Goal: Task Accomplishment & Management: Manage account settings

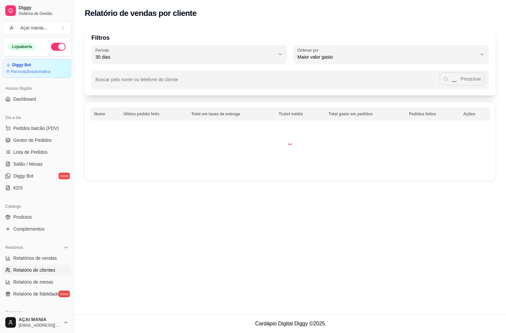
select select "30"
select select "HIGHEST_TOTAL_SPENT_WITH_ORDERS"
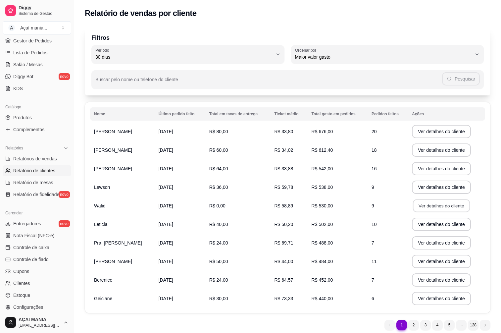
click at [435, 208] on button "Ver detalhes do cliente" at bounding box center [441, 205] width 57 height 13
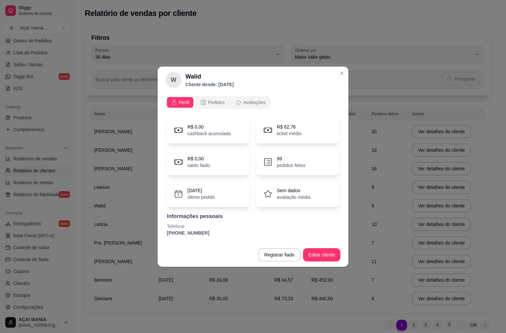
drag, startPoint x: 140, startPoint y: 177, endPoint x: 156, endPoint y: 206, distance: 33.3
drag, startPoint x: 156, startPoint y: 206, endPoint x: 244, endPoint y: 223, distance: 90.0
click at [244, 223] on p "Telefone" at bounding box center [253, 226] width 172 height 7
click at [278, 162] on p "pedidos feitos" at bounding box center [291, 165] width 28 height 7
click at [273, 154] on div "99 pedidos feitos" at bounding box center [297, 162] width 83 height 26
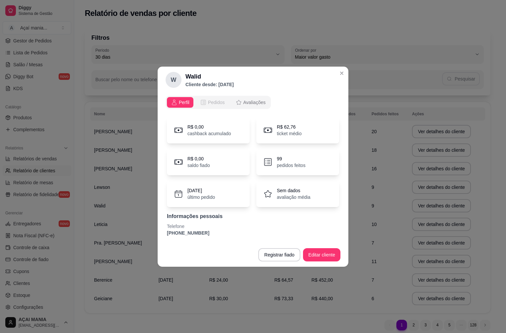
click at [211, 103] on span "Pedidos" at bounding box center [216, 102] width 17 height 7
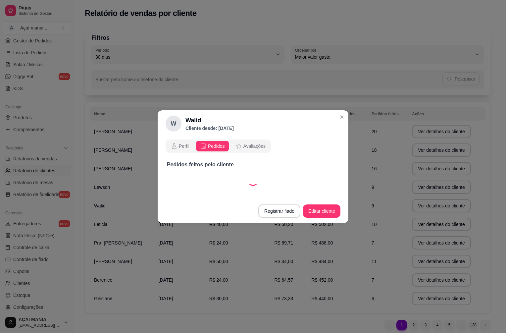
select select "30"
select select "ALL"
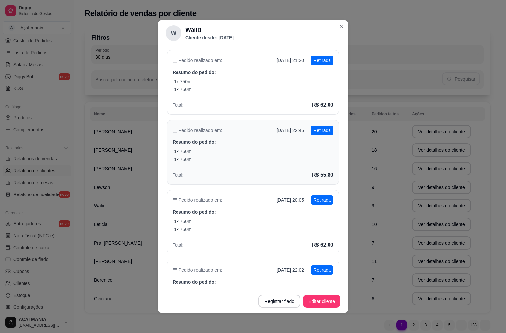
scroll to position [132, 0]
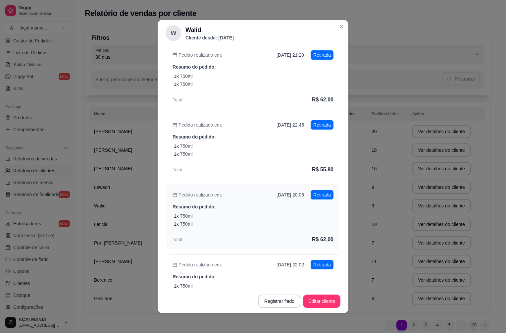
click at [258, 215] on div "1 x 750ml" at bounding box center [254, 216] width 160 height 7
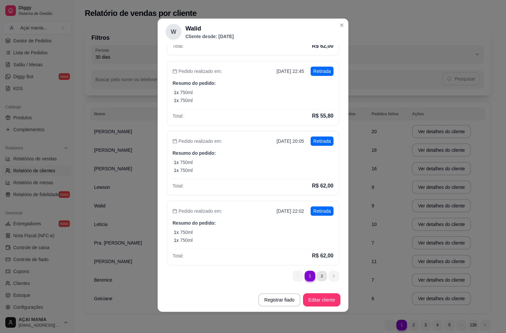
scroll to position [0, 0]
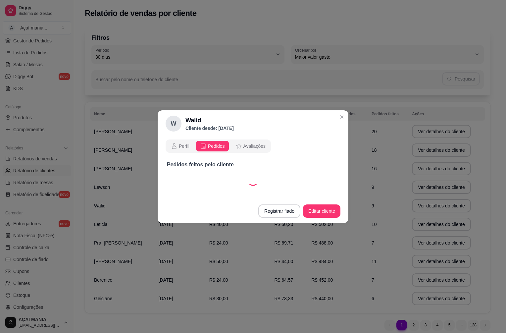
select select "30"
select select "ALL"
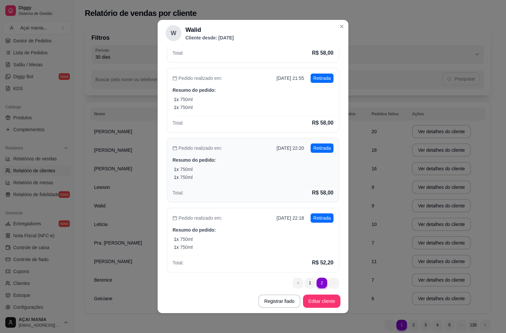
scroll to position [115, 0]
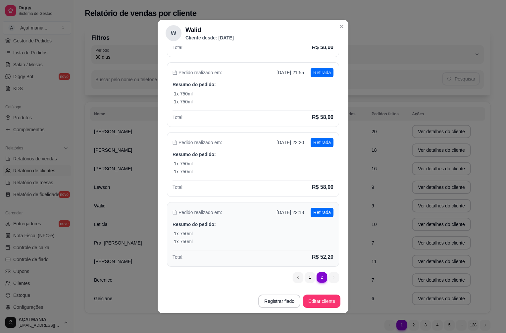
click at [262, 254] on div "Total: R$ 52,20" at bounding box center [252, 255] width 161 height 11
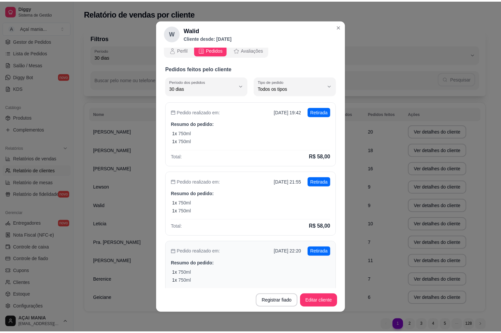
scroll to position [0, 0]
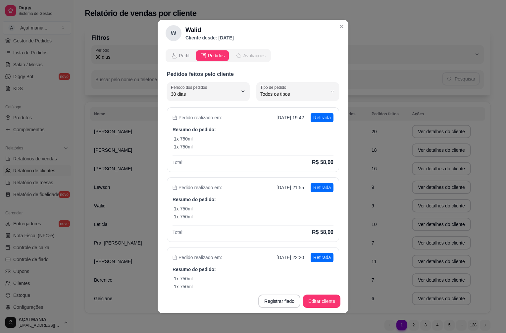
click at [244, 57] on span "Avaliações" at bounding box center [254, 55] width 22 height 7
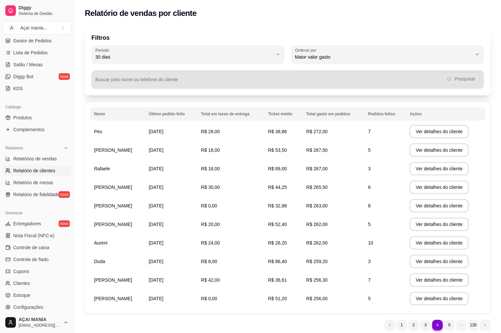
click at [152, 81] on input "Buscar pelo nome ou telefone do cliente" at bounding box center [268, 82] width 347 height 7
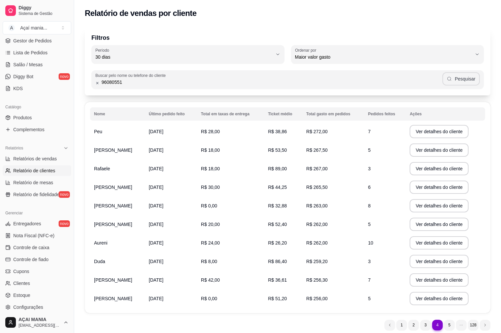
type input "96080551"
click at [468, 81] on button "Pesquisar" at bounding box center [460, 78] width 37 height 13
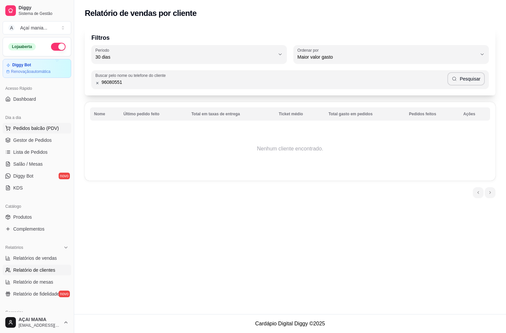
drag, startPoint x: 32, startPoint y: 136, endPoint x: 33, endPoint y: 131, distance: 5.4
click at [32, 136] on link "Gestor de Pedidos" at bounding box center [37, 140] width 69 height 11
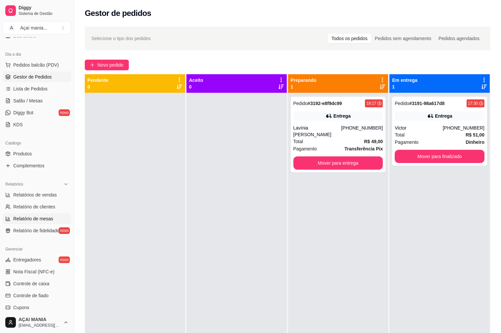
scroll to position [66, 0]
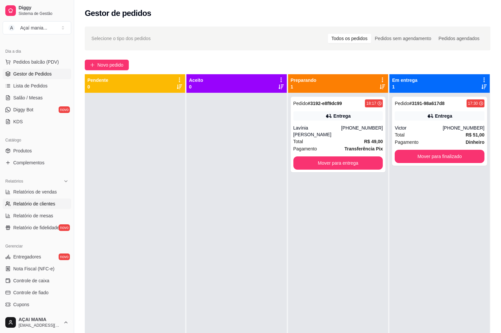
click at [49, 206] on span "Relatório de clientes" at bounding box center [34, 203] width 42 height 7
select select "30"
select select "HIGHEST_TOTAL_SPENT_WITH_ORDERS"
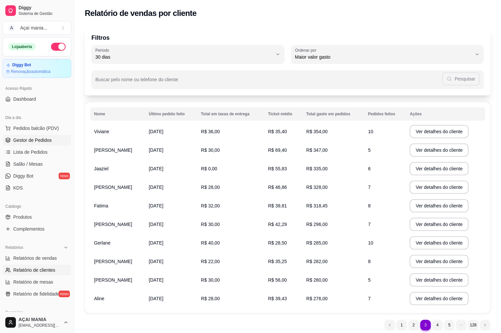
click at [35, 137] on span "Gestor de Pedidos" at bounding box center [32, 140] width 38 height 7
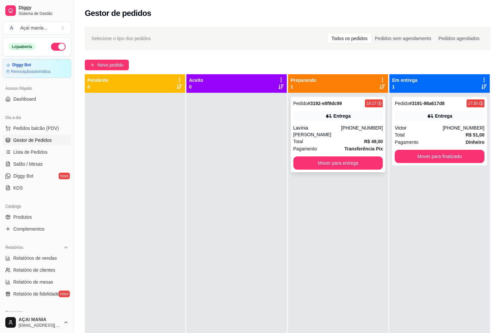
click at [322, 138] on div "Total R$ 49,00" at bounding box center [338, 141] width 90 height 7
click at [281, 241] on div at bounding box center [236, 259] width 100 height 333
drag, startPoint x: 250, startPoint y: 275, endPoint x: 211, endPoint y: 181, distance: 101.7
click at [190, 170] on div at bounding box center [236, 259] width 100 height 333
click at [237, 298] on div at bounding box center [236, 259] width 100 height 333
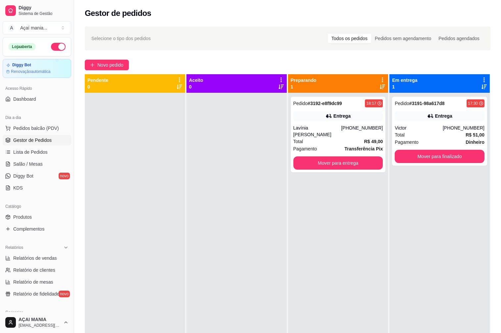
drag, startPoint x: 195, startPoint y: 289, endPoint x: 161, endPoint y: 286, distance: 34.2
click at [161, 287] on div at bounding box center [135, 259] width 100 height 333
click at [445, 304] on div "Pedido # 3191-98a617d8 17:30 Entrega Victor [PHONE_NUMBER] Total R$ 51,00 Pagam…" at bounding box center [439, 259] width 100 height 333
drag, startPoint x: 227, startPoint y: 243, endPoint x: 210, endPoint y: 240, distance: 16.8
click at [287, 210] on div "Pedido # 3192-e8f9dc99 18:17 Entrega Lavínia [PERSON_NAME] [PHONE_NUMBER] Total…" at bounding box center [335, 259] width 99 height 333
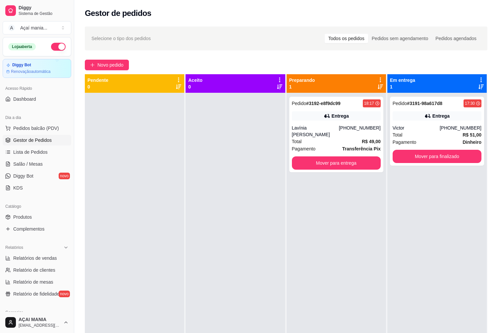
click at [195, 182] on div at bounding box center [234, 259] width 99 height 333
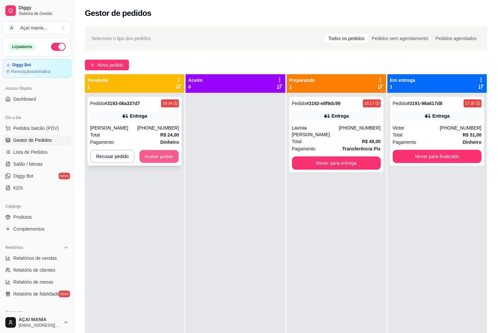
click at [169, 155] on button "Aceitar pedido" at bounding box center [158, 156] width 39 height 13
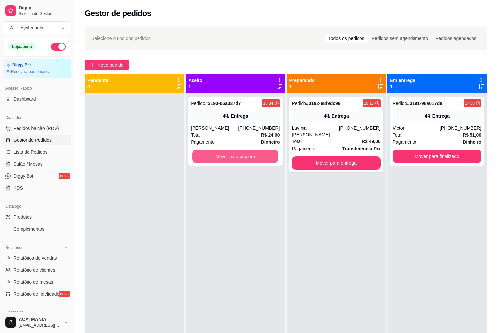
click at [219, 154] on button "Mover para preparo" at bounding box center [235, 156] width 86 height 13
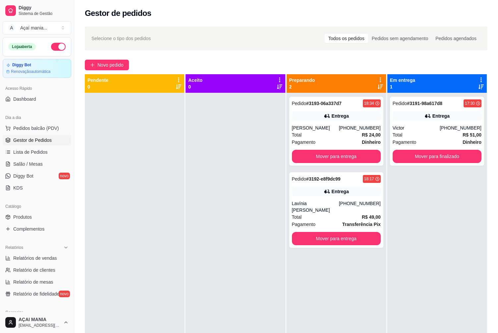
click at [217, 257] on div at bounding box center [234, 259] width 99 height 333
click at [441, 272] on div "Pedido # 3191-98a617d8 17:30 Entrega Victor [PHONE_NUMBER] Total R$ 51,00 Pagam…" at bounding box center [436, 259] width 99 height 333
click at [240, 216] on div at bounding box center [234, 259] width 99 height 333
click at [448, 157] on button "Mover para finalizado" at bounding box center [437, 156] width 86 height 13
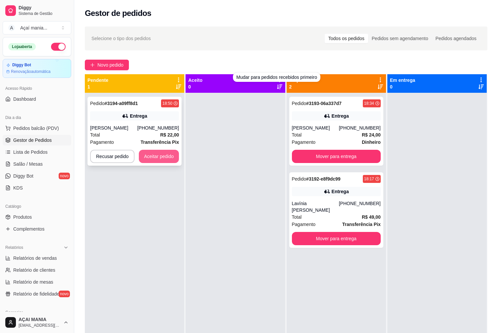
click at [171, 155] on button "Aceitar pedido" at bounding box center [159, 156] width 40 height 13
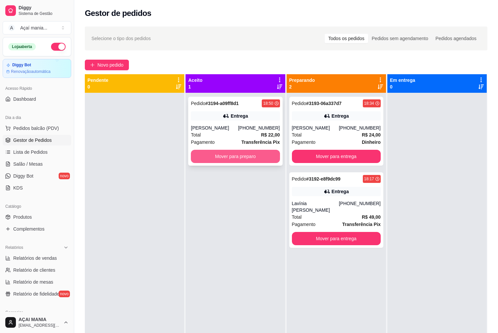
click at [262, 154] on button "Mover para preparo" at bounding box center [235, 156] width 89 height 13
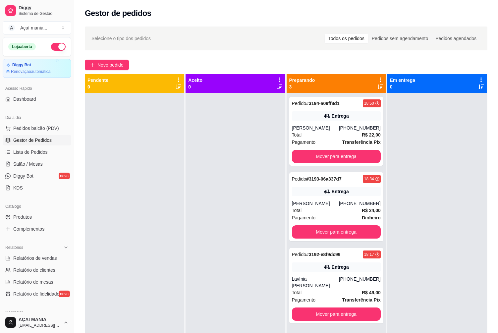
drag, startPoint x: 185, startPoint y: 240, endPoint x: 176, endPoint y: 239, distance: 9.0
click at [182, 239] on div "Pendente 0 Aceito 0 Preparando 3 Pedido # 3194-a09ff8d1 18:50 Entrega Danillo […" at bounding box center [286, 240] width 402 height 333
click at [365, 158] on button "Mover para entrega" at bounding box center [336, 156] width 89 height 13
click at [365, 158] on div "Mover para entrega" at bounding box center [336, 156] width 89 height 13
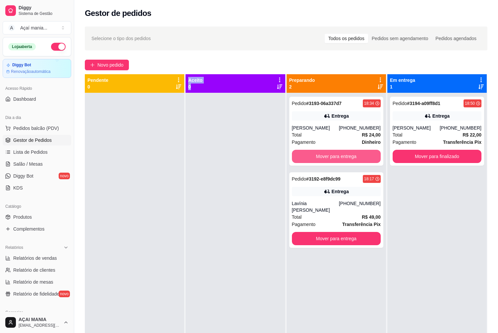
click at [365, 157] on button "Mover para entrega" at bounding box center [336, 156] width 89 height 13
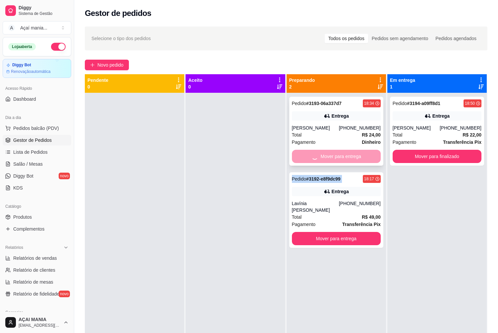
click at [365, 157] on div "Mover para entrega" at bounding box center [336, 156] width 89 height 13
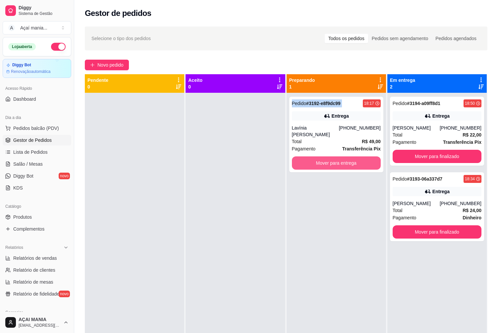
click at [365, 157] on button "Mover para entrega" at bounding box center [336, 162] width 89 height 13
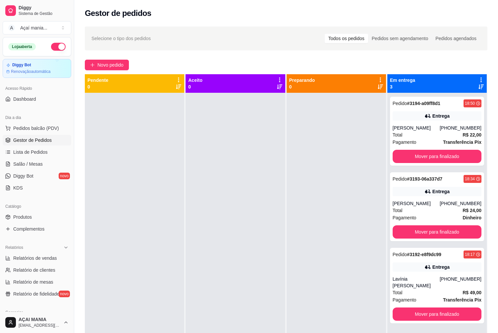
click at [168, 256] on div at bounding box center [134, 259] width 99 height 333
click at [155, 216] on div at bounding box center [134, 259] width 99 height 333
click at [206, 248] on div at bounding box center [234, 259] width 99 height 333
click at [190, 299] on div at bounding box center [234, 259] width 99 height 333
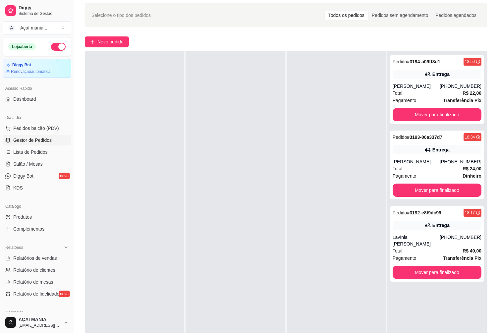
scroll to position [66, 0]
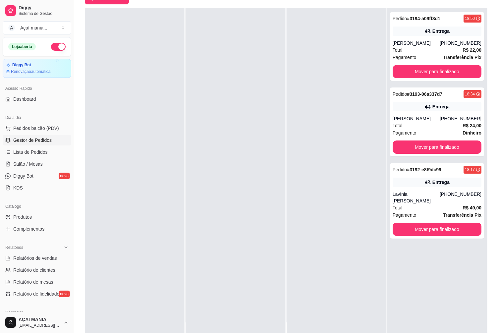
click at [151, 218] on div at bounding box center [134, 174] width 99 height 333
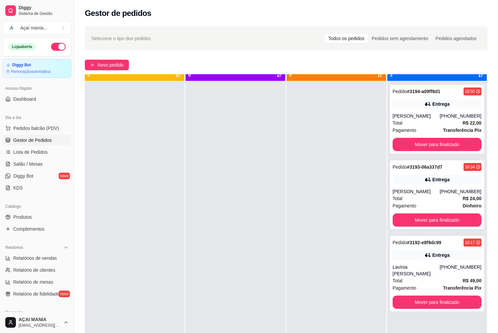
scroll to position [19, 0]
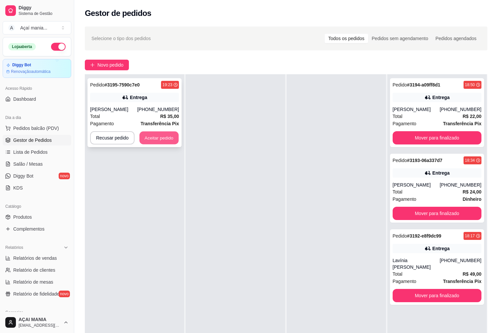
click at [159, 137] on button "Aceitar pedido" at bounding box center [158, 137] width 39 height 13
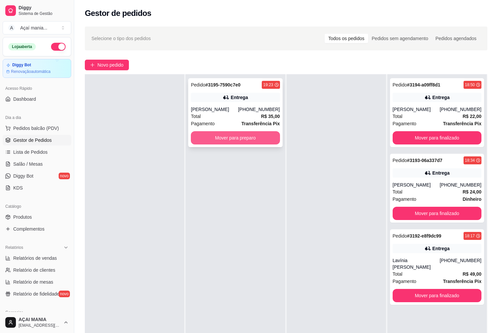
click at [201, 141] on button "Mover para preparo" at bounding box center [235, 137] width 89 height 13
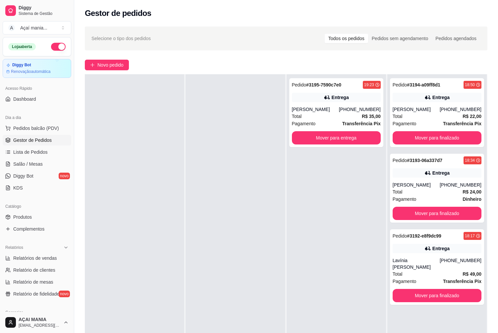
click at [338, 293] on div "Pedido # 3195-7590c7e0 19:23 Entrega Juan [PHONE_NUMBER] Total R$ 35,00 Pagamen…" at bounding box center [335, 240] width 99 height 333
drag, startPoint x: 162, startPoint y: 155, endPoint x: 163, endPoint y: 158, distance: 3.3
click at [163, 158] on div at bounding box center [134, 240] width 99 height 333
click at [435, 289] on button "Mover para finalizado" at bounding box center [436, 295] width 89 height 13
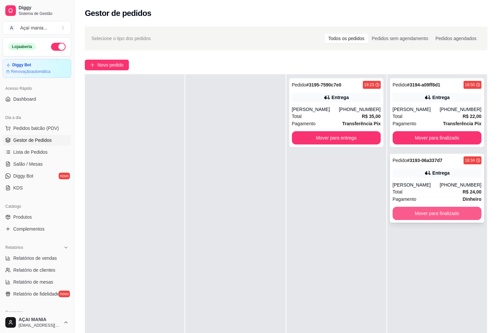
click at [427, 216] on button "Mover para finalizado" at bounding box center [436, 213] width 89 height 13
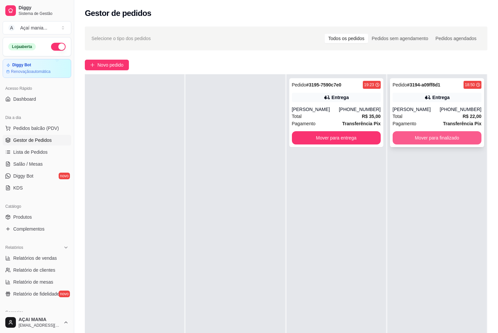
click at [425, 139] on button "Mover para finalizado" at bounding box center [436, 137] width 89 height 13
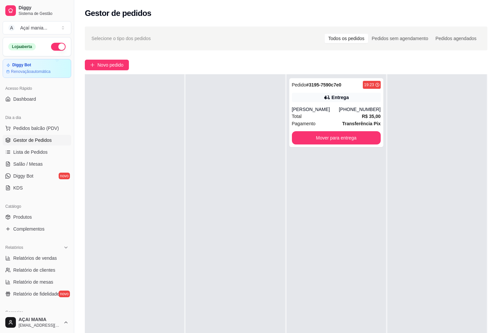
click at [225, 242] on div at bounding box center [234, 240] width 99 height 333
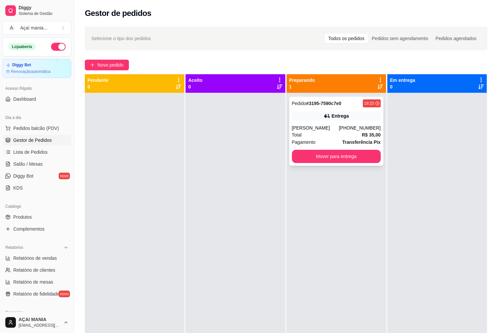
click at [351, 138] on div "Total R$ 35,00" at bounding box center [336, 134] width 89 height 7
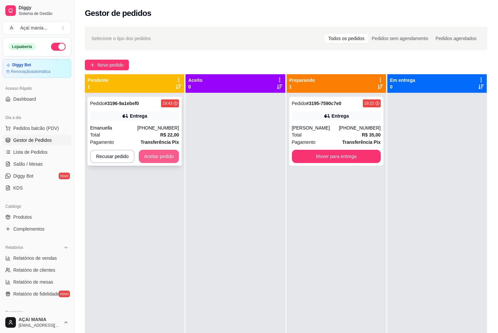
click at [167, 158] on button "Aceitar pedido" at bounding box center [159, 156] width 40 height 13
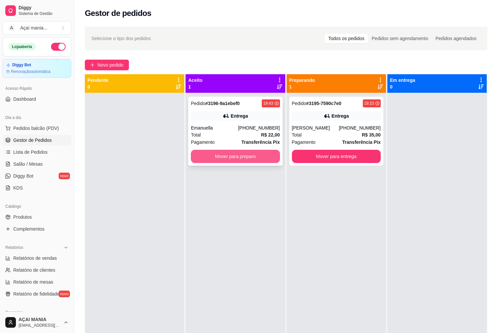
click at [248, 154] on button "Mover para preparo" at bounding box center [235, 156] width 89 height 13
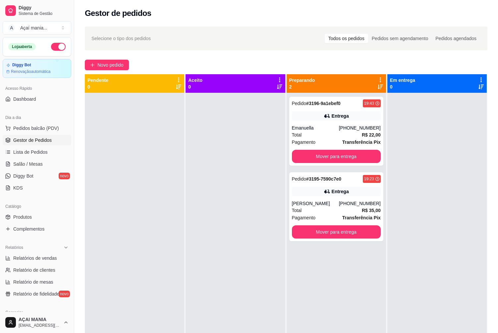
click at [228, 270] on div at bounding box center [234, 259] width 99 height 333
click at [337, 212] on div "Total R$ 35,00" at bounding box center [336, 210] width 89 height 7
click at [362, 134] on strong "R$ 22,00" at bounding box center [370, 134] width 19 height 5
click at [394, 294] on div at bounding box center [436, 259] width 99 height 333
click at [354, 291] on div "Pedido # 3196-9a1ebef0 19:43 Entrega Emanuella [PHONE_NUMBER] Total R$ 22,00 Pa…" at bounding box center [335, 259] width 99 height 333
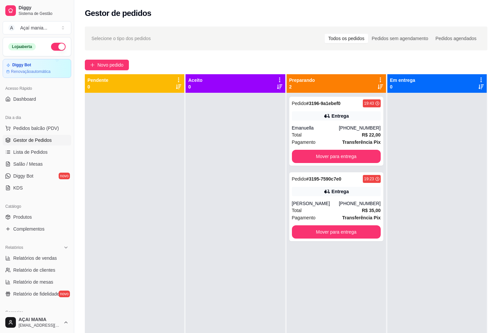
drag, startPoint x: 205, startPoint y: 225, endPoint x: 204, endPoint y: 220, distance: 5.4
click at [205, 225] on div at bounding box center [234, 259] width 99 height 333
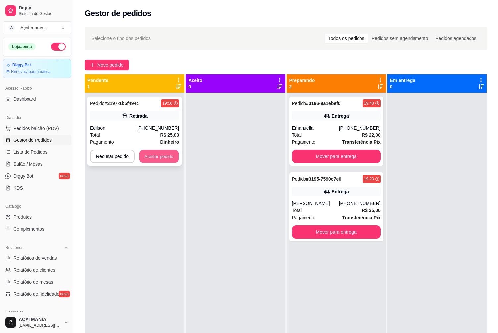
click at [152, 155] on button "Aceitar pedido" at bounding box center [158, 156] width 39 height 13
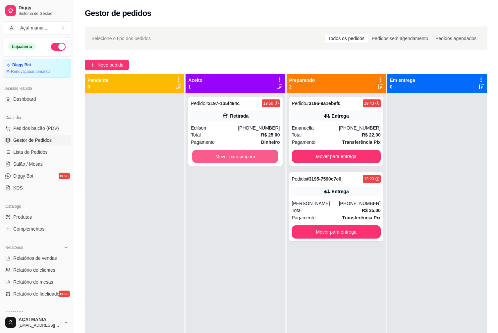
click at [220, 159] on button "Mover para preparo" at bounding box center [235, 156] width 86 height 13
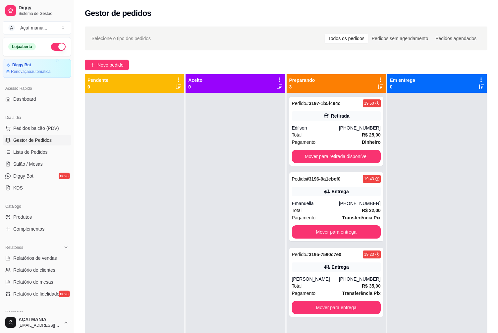
click at [230, 315] on div at bounding box center [234, 259] width 99 height 333
click at [419, 222] on div at bounding box center [436, 259] width 99 height 333
click at [155, 266] on div at bounding box center [134, 259] width 99 height 333
click at [344, 274] on div "Pedido # 3195-7590c7e0 19:23 Entrega Juan [PHONE_NUMBER] Total R$ 35,00 Pagamen…" at bounding box center [336, 282] width 94 height 69
click at [167, 209] on div at bounding box center [134, 259] width 99 height 333
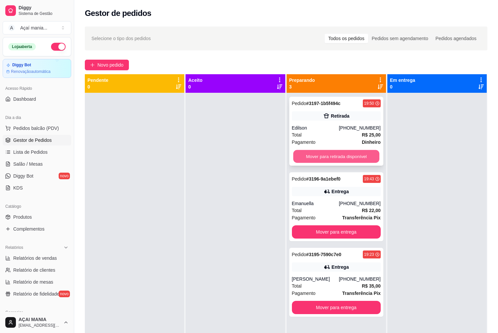
click at [318, 151] on button "Mover para retirada disponível" at bounding box center [336, 156] width 86 height 13
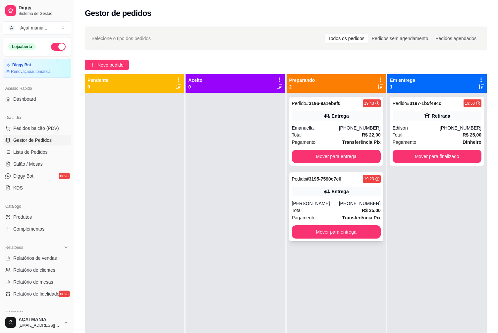
click at [295, 206] on div "[PERSON_NAME]" at bounding box center [315, 203] width 47 height 7
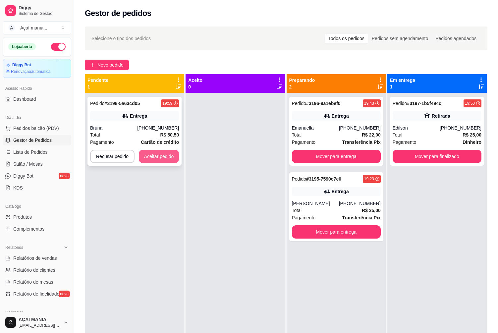
click at [176, 154] on button "Aceitar pedido" at bounding box center [159, 156] width 40 height 13
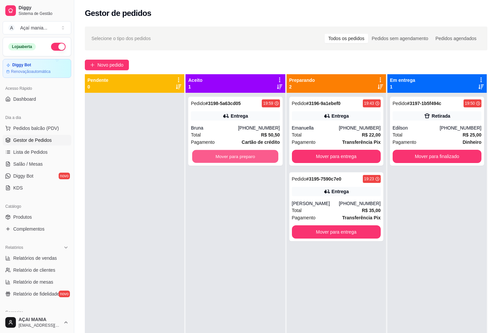
click at [230, 154] on button "Mover para preparo" at bounding box center [235, 156] width 86 height 13
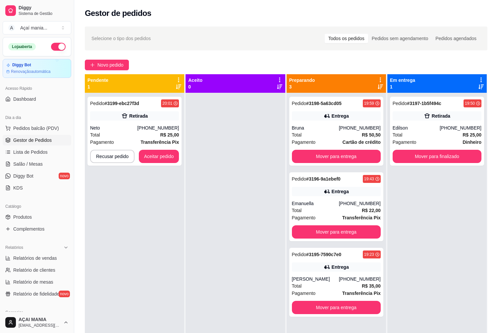
click at [178, 268] on div "Pedido # 3199-ebc27f3d 20:01 [PERSON_NAME] [PHONE_NUMBER] Total R$ 25,00 Pagame…" at bounding box center [134, 259] width 99 height 333
click at [165, 160] on button "Aceitar pedido" at bounding box center [158, 156] width 39 height 13
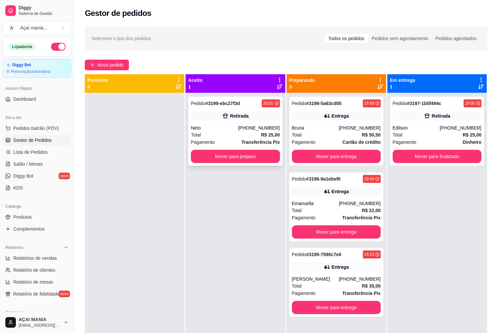
click at [257, 157] on button "Mover para preparo" at bounding box center [235, 156] width 89 height 13
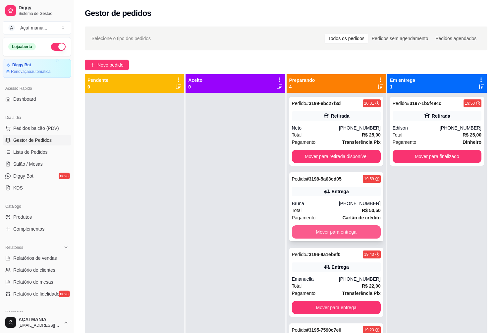
click at [354, 226] on button "Mover para entrega" at bounding box center [336, 231] width 89 height 13
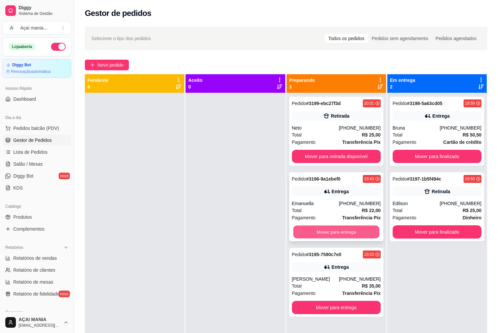
click at [356, 230] on button "Mover para entrega" at bounding box center [336, 231] width 86 height 13
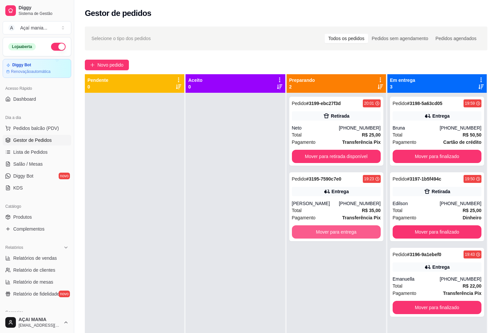
click at [356, 231] on button "Mover para entrega" at bounding box center [336, 231] width 89 height 13
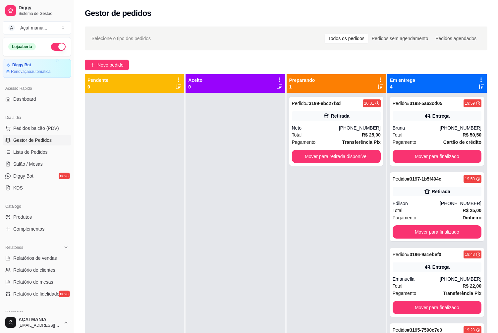
click at [213, 267] on div at bounding box center [234, 259] width 99 height 333
click at [351, 160] on button "Mover para retirada disponível" at bounding box center [336, 156] width 89 height 13
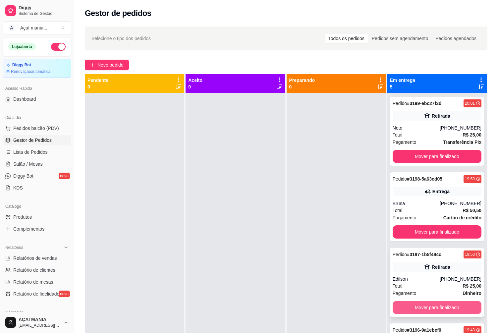
click at [444, 306] on button "Mover para finalizado" at bounding box center [436, 307] width 89 height 13
click at [173, 246] on div at bounding box center [134, 259] width 99 height 333
click at [281, 257] on div at bounding box center [234, 259] width 99 height 333
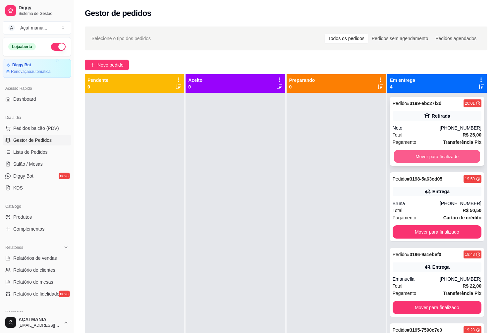
click at [442, 154] on button "Mover para finalizado" at bounding box center [437, 156] width 86 height 13
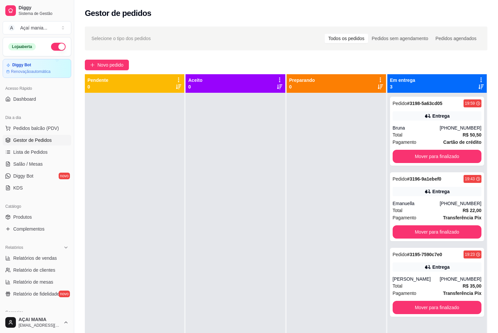
click at [249, 273] on div at bounding box center [234, 259] width 99 height 333
drag, startPoint x: 291, startPoint y: 309, endPoint x: 166, endPoint y: 308, distance: 125.8
click at [166, 308] on div at bounding box center [134, 259] width 99 height 333
click at [117, 120] on div at bounding box center [134, 259] width 99 height 333
click at [335, 310] on div at bounding box center [335, 259] width 99 height 333
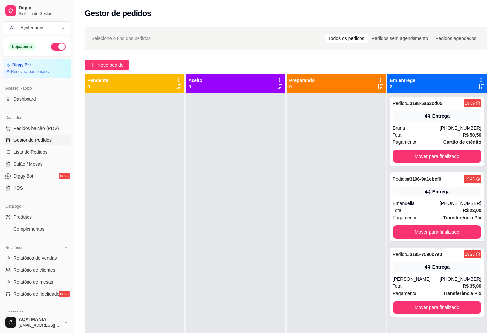
drag, startPoint x: 335, startPoint y: 310, endPoint x: 216, endPoint y: 165, distance: 187.2
click at [216, 165] on div at bounding box center [234, 259] width 99 height 333
select select "30"
select select "HIGHEST_TOTAL_SPENT_WITH_ORDERS"
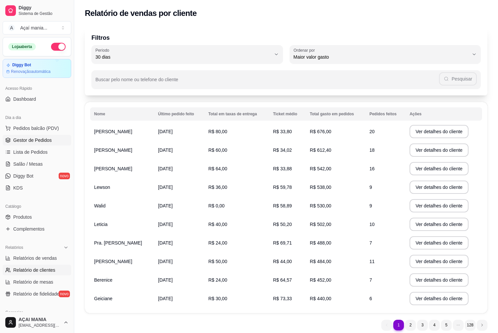
click at [57, 137] on link "Gestor de Pedidos" at bounding box center [37, 140] width 69 height 11
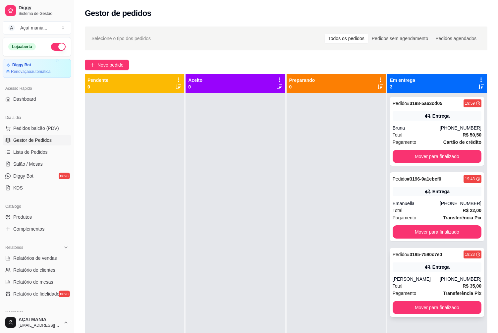
click at [406, 282] on div "Total R$ 35,00" at bounding box center [436, 285] width 89 height 7
click at [411, 213] on div "Total R$ 22,00" at bounding box center [436, 210] width 89 height 7
click at [430, 126] on div "Bruna" at bounding box center [415, 127] width 47 height 7
click at [406, 285] on div "Total R$ 35,00" at bounding box center [436, 285] width 89 height 7
click at [463, 202] on div "[PHONE_NUMBER]" at bounding box center [460, 203] width 42 height 7
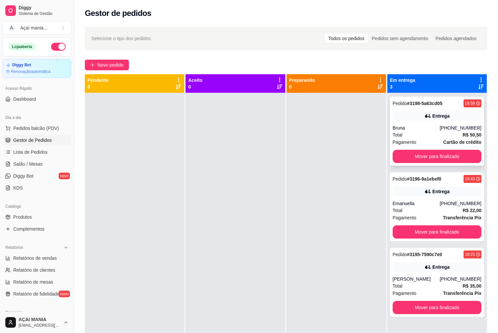
click at [459, 123] on div "Pedido # 3198-5a63cd05 19:59 Entrega Bruna [PHONE_NUMBER] Total R$ 50,50 Pagame…" at bounding box center [437, 131] width 94 height 69
click at [283, 235] on div "Aceito 0" at bounding box center [235, 240] width 101 height 333
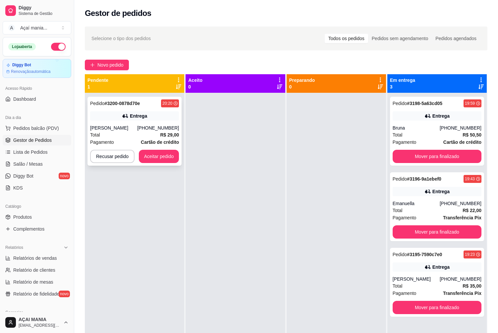
click at [159, 159] on button "Aceitar pedido" at bounding box center [159, 156] width 40 height 13
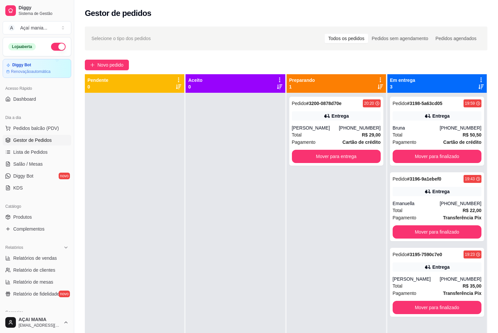
click at [162, 262] on div at bounding box center [134, 259] width 99 height 333
click at [312, 135] on div "Total R$ 29,00" at bounding box center [336, 134] width 89 height 7
click at [156, 203] on div at bounding box center [134, 259] width 99 height 333
click at [201, 278] on div at bounding box center [234, 259] width 99 height 333
click at [345, 135] on div "Total R$ 29,00" at bounding box center [336, 134] width 89 height 7
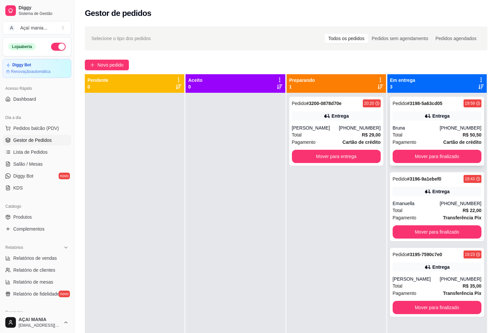
click at [407, 133] on div "Total R$ 50,50" at bounding box center [436, 134] width 89 height 7
click at [411, 196] on div "Pedido # 3196-9a1ebef0 19:43 Entrega Emanuella [PHONE_NUMBER] Total R$ 22,00 Pa…" at bounding box center [437, 206] width 94 height 69
click at [410, 275] on div "Pedido # 3195-7590c7e0 19:23 Entrega Juan [PHONE_NUMBER] Total R$ 35,00 Pagamen…" at bounding box center [437, 282] width 94 height 69
drag, startPoint x: 332, startPoint y: 241, endPoint x: 321, endPoint y: 241, distance: 10.3
click at [321, 241] on div "Pedido # 3200-0878d70e 20:20 Entrega [PERSON_NAME] [PHONE_NUMBER] Total R$ 29,0…" at bounding box center [335, 259] width 99 height 333
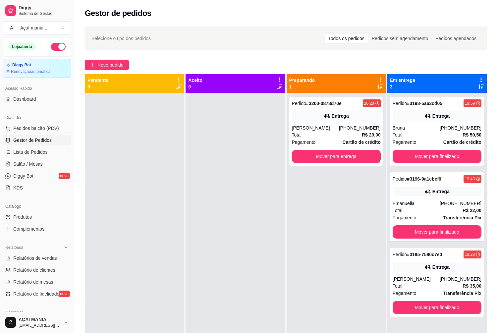
drag, startPoint x: 321, startPoint y: 241, endPoint x: 279, endPoint y: 257, distance: 45.3
click at [279, 257] on div at bounding box center [234, 259] width 99 height 333
drag, startPoint x: 279, startPoint y: 257, endPoint x: 218, endPoint y: 270, distance: 61.9
drag, startPoint x: 218, startPoint y: 270, endPoint x: 186, endPoint y: 281, distance: 34.3
drag, startPoint x: 186, startPoint y: 281, endPoint x: 293, endPoint y: 306, distance: 110.1
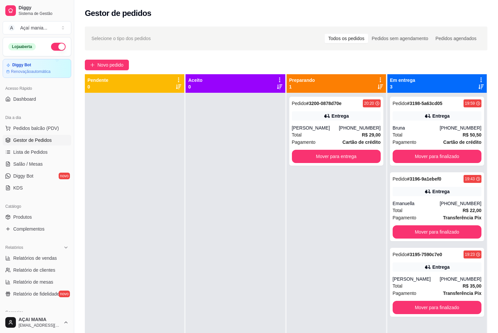
drag, startPoint x: 293, startPoint y: 306, endPoint x: 195, endPoint y: 215, distance: 133.5
click at [197, 214] on div at bounding box center [234, 259] width 99 height 333
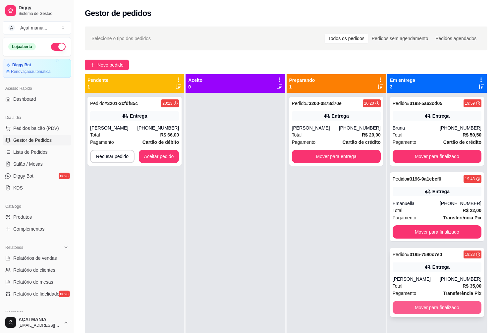
click at [432, 311] on button "Mover para finalizado" at bounding box center [436, 307] width 89 height 13
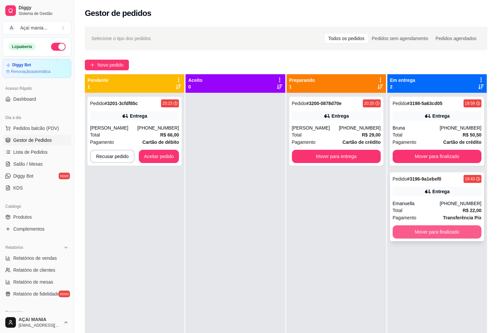
click at [429, 225] on div "Pedido # 3196-9a1ebef0 19:43 Entrega Emanuella [PHONE_NUMBER] Total R$ 22,00 Pa…" at bounding box center [437, 206] width 94 height 69
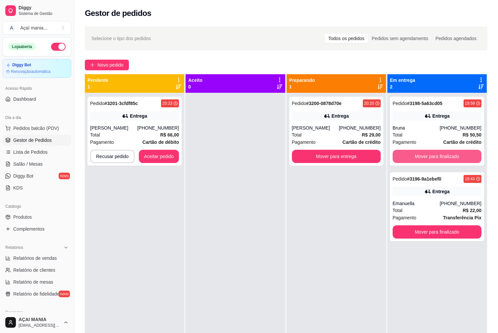
click at [429, 154] on button "Mover para finalizado" at bounding box center [436, 156] width 89 height 13
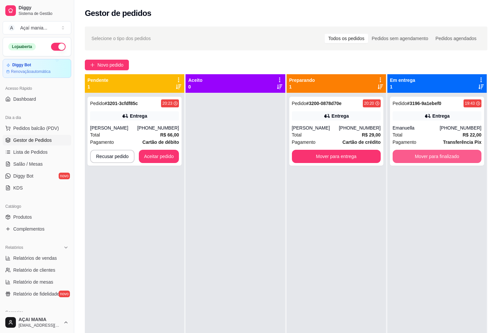
click at [429, 154] on button "Mover para finalizado" at bounding box center [436, 156] width 89 height 13
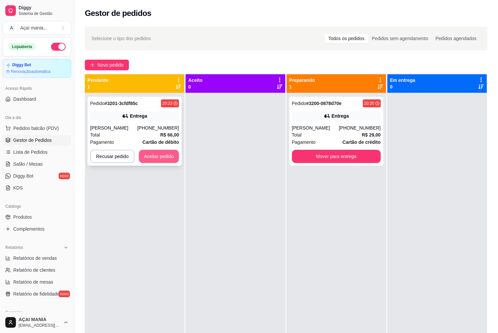
click at [166, 158] on button "Aceitar pedido" at bounding box center [159, 156] width 40 height 13
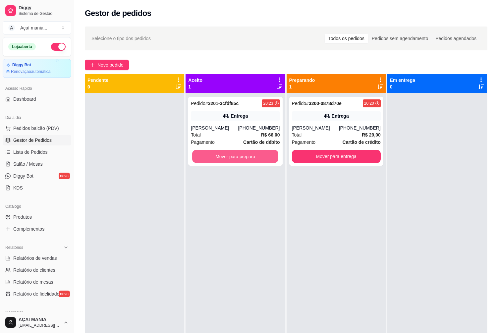
click at [229, 157] on button "Mover para preparo" at bounding box center [235, 156] width 86 height 13
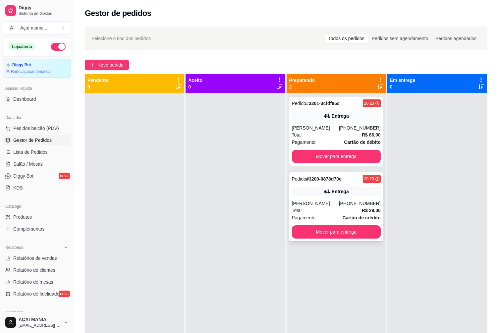
click at [306, 215] on span "Pagamento" at bounding box center [304, 217] width 24 height 7
drag, startPoint x: 409, startPoint y: 256, endPoint x: 204, endPoint y: 203, distance: 211.6
click at [204, 203] on div at bounding box center [234, 259] width 99 height 333
click at [243, 251] on div at bounding box center [234, 259] width 99 height 333
drag, startPoint x: 215, startPoint y: 281, endPoint x: 221, endPoint y: 281, distance: 6.0
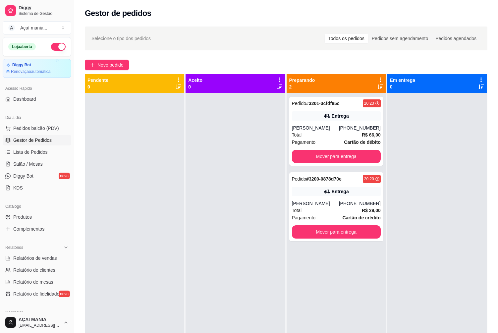
click at [215, 281] on div at bounding box center [234, 259] width 99 height 333
click at [257, 280] on div at bounding box center [234, 259] width 99 height 333
click at [347, 205] on div "[PHONE_NUMBER]" at bounding box center [360, 203] width 42 height 7
click at [324, 132] on div "Total R$ 66,00" at bounding box center [336, 134] width 89 height 7
click at [341, 179] on div "Pedido # 3200-0878d70e 20:20" at bounding box center [336, 179] width 89 height 8
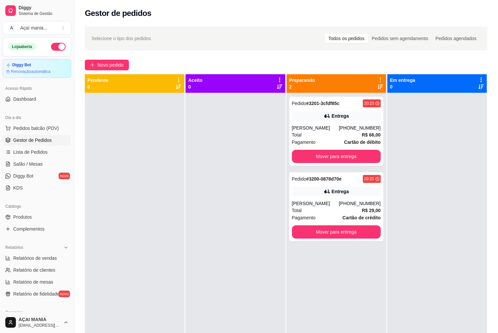
click at [431, 273] on div at bounding box center [436, 259] width 99 height 333
click at [153, 262] on div at bounding box center [134, 259] width 99 height 333
click at [425, 280] on div at bounding box center [436, 259] width 99 height 333
click at [309, 308] on div "Pedido # 3201-3cfdf85c 20:23 Entrega Gabriel [PHONE_NUMBER] Total R$ 66,00 Paga…" at bounding box center [335, 259] width 99 height 333
click at [223, 194] on div at bounding box center [234, 259] width 99 height 333
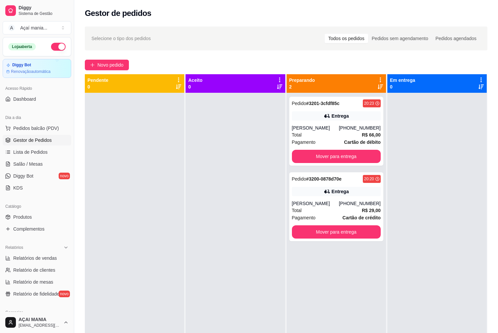
click at [422, 276] on div at bounding box center [436, 259] width 99 height 333
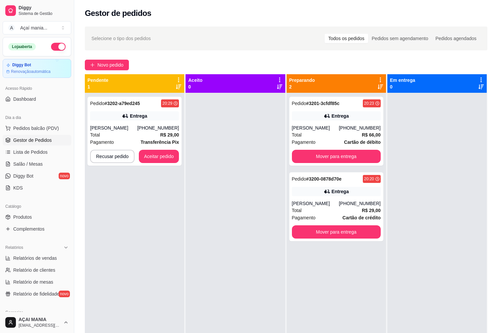
click at [122, 285] on div "Pedido # 3202-a79ed245 20:29 Entrega [PERSON_NAME] [PHONE_NUMBER] Total R$ 29,0…" at bounding box center [134, 259] width 99 height 333
click at [158, 153] on button "Aceitar pedido" at bounding box center [158, 156] width 39 height 13
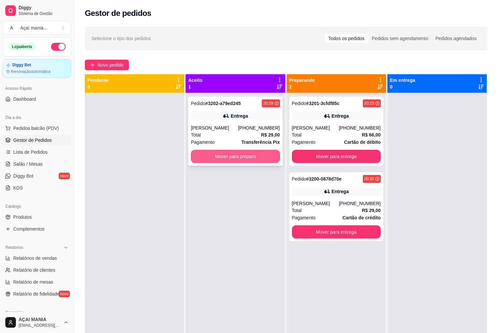
click at [211, 158] on button "Mover para preparo" at bounding box center [235, 156] width 89 height 13
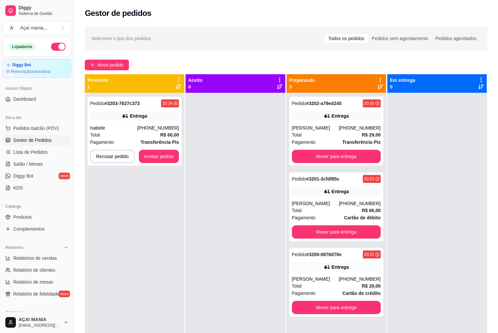
drag, startPoint x: 194, startPoint y: 235, endPoint x: 188, endPoint y: 224, distance: 11.7
click at [193, 226] on div at bounding box center [234, 259] width 99 height 333
click at [366, 160] on button "Mover para entrega" at bounding box center [336, 156] width 89 height 13
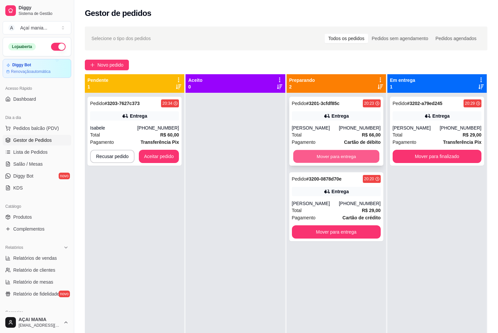
click at [364, 158] on button "Mover para entrega" at bounding box center [336, 156] width 86 height 13
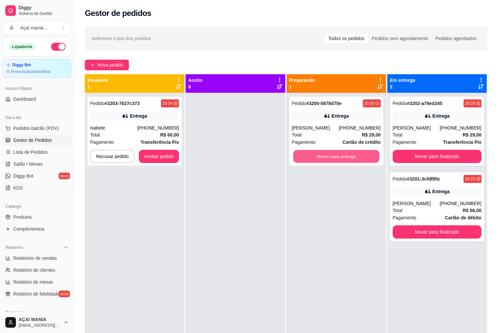
click at [364, 158] on button "Mover para entrega" at bounding box center [336, 156] width 86 height 13
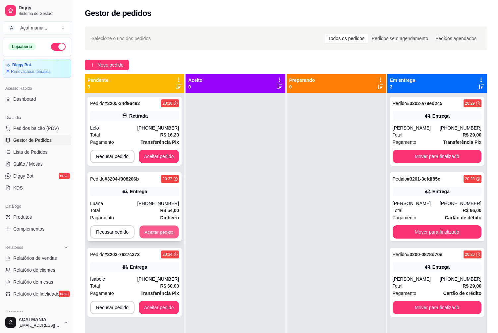
click at [149, 233] on button "Aceitar pedido" at bounding box center [158, 231] width 39 height 13
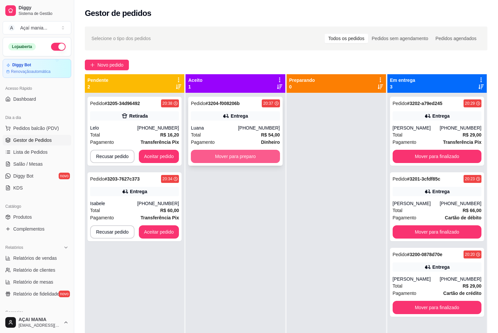
click at [224, 155] on button "Mover para preparo" at bounding box center [235, 156] width 89 height 13
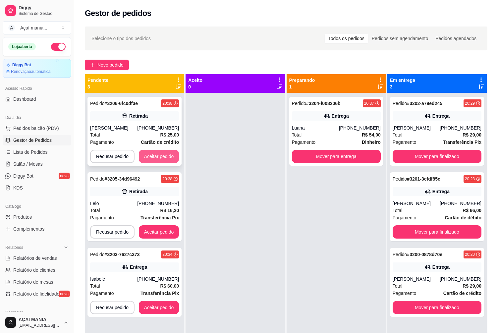
click at [167, 157] on button "Aceitar pedido" at bounding box center [159, 156] width 40 height 13
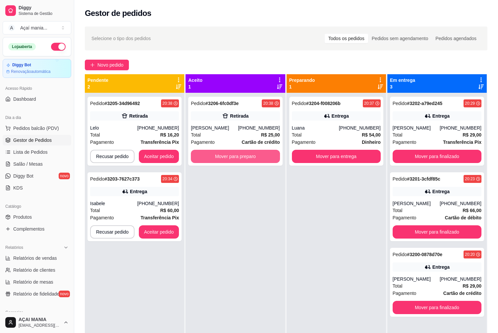
click at [237, 156] on button "Mover para preparo" at bounding box center [235, 156] width 89 height 13
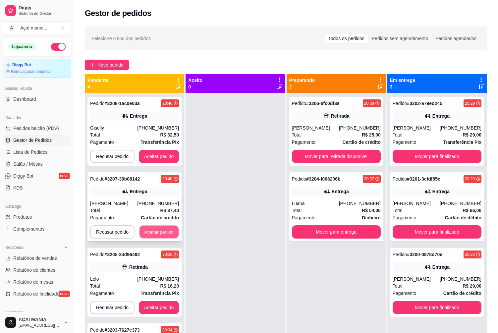
click at [171, 232] on button "Aceitar pedido" at bounding box center [158, 231] width 39 height 13
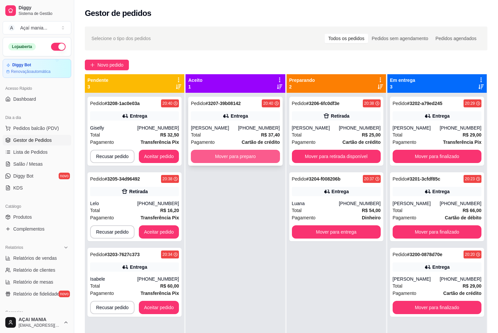
click at [256, 161] on button "Mover para preparo" at bounding box center [235, 156] width 89 height 13
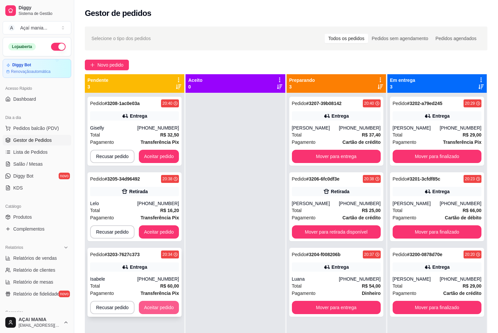
click at [151, 309] on button "Aceitar pedido" at bounding box center [159, 307] width 40 height 13
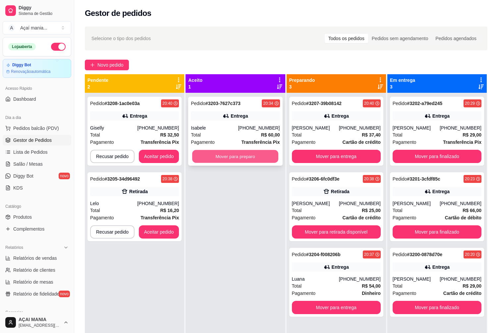
click at [260, 156] on button "Mover para preparo" at bounding box center [235, 156] width 86 height 13
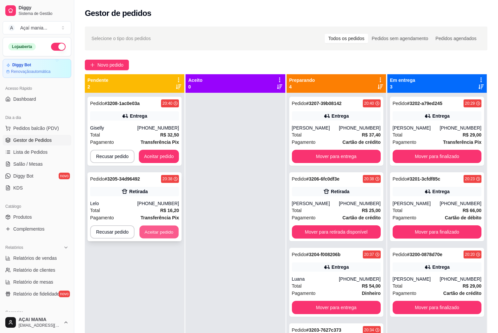
click at [159, 231] on button "Aceitar pedido" at bounding box center [158, 231] width 39 height 13
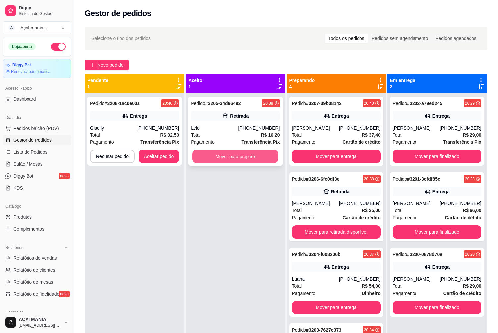
click at [238, 152] on button "Mover para preparo" at bounding box center [235, 156] width 86 height 13
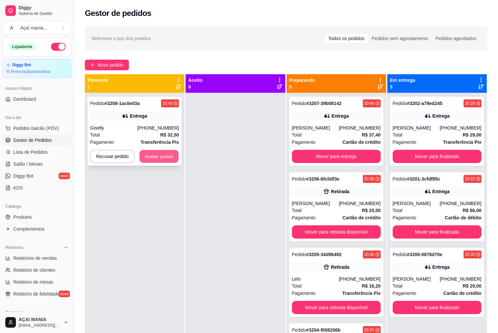
click at [151, 162] on button "Aceitar pedido" at bounding box center [158, 156] width 39 height 13
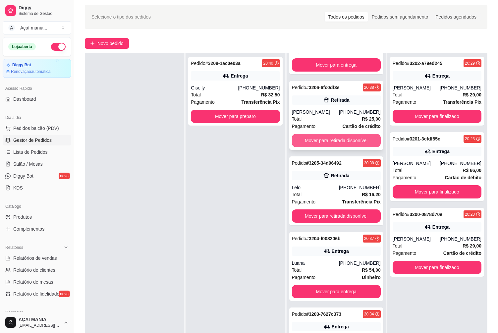
scroll to position [33, 0]
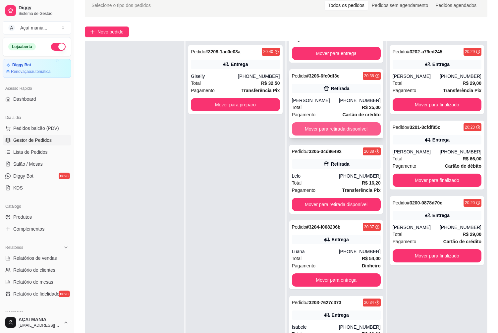
drag, startPoint x: 342, startPoint y: 128, endPoint x: 327, endPoint y: 129, distance: 14.9
drag, startPoint x: 327, startPoint y: 129, endPoint x: 316, endPoint y: 124, distance: 12.2
drag, startPoint x: 316, startPoint y: 124, endPoint x: 308, endPoint y: 131, distance: 10.4
drag, startPoint x: 308, startPoint y: 131, endPoint x: 304, endPoint y: 132, distance: 3.6
drag, startPoint x: 304, startPoint y: 132, endPoint x: 254, endPoint y: 134, distance: 50.3
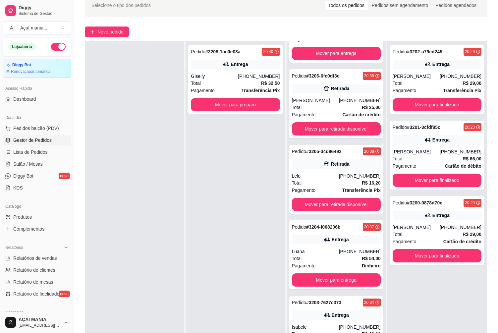
click at [179, 139] on div at bounding box center [134, 207] width 99 height 333
click at [366, 128] on button "Mover para retirada disponível" at bounding box center [336, 128] width 89 height 13
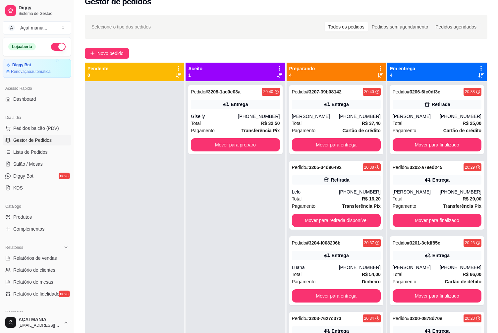
scroll to position [0, 0]
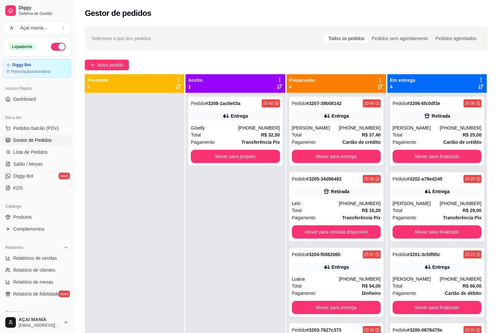
click at [239, 288] on div "Pedido # 3208-1ac0e03a 20:40 Entrega Giselly [PHONE_NUMBER] Total R$ 32,50 Paga…" at bounding box center [234, 259] width 99 height 333
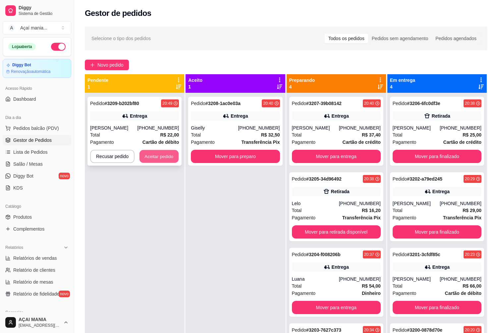
click at [157, 155] on button "Aceitar pedido" at bounding box center [158, 156] width 39 height 13
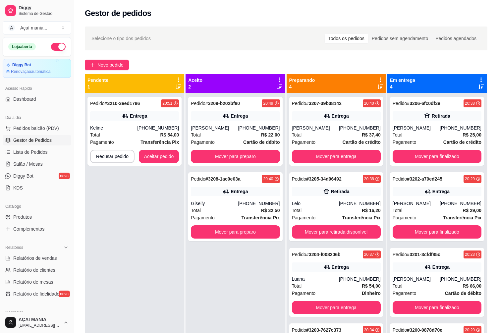
click at [212, 276] on div "Pedido # 3209-b202bf80 20:49 Entrega [PERSON_NAME] [PHONE_NUMBER] Total R$ 22,0…" at bounding box center [234, 259] width 99 height 333
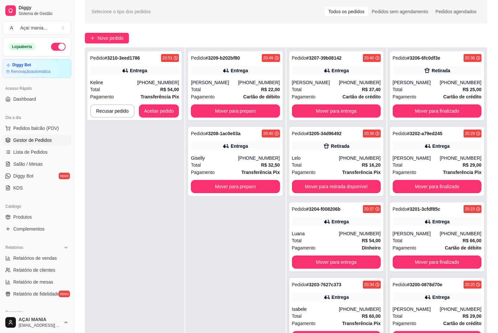
scroll to position [101, 0]
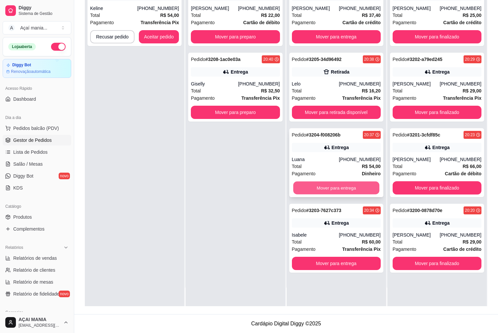
click at [337, 190] on button "Mover para entrega" at bounding box center [336, 187] width 86 height 13
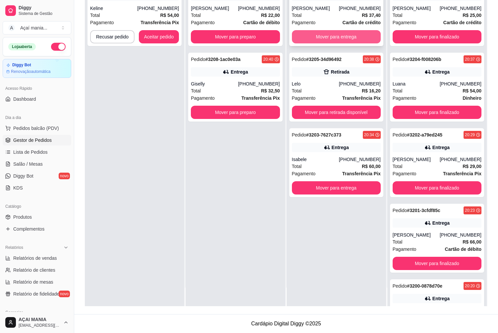
click at [336, 35] on button "Mover para entrega" at bounding box center [336, 36] width 89 height 13
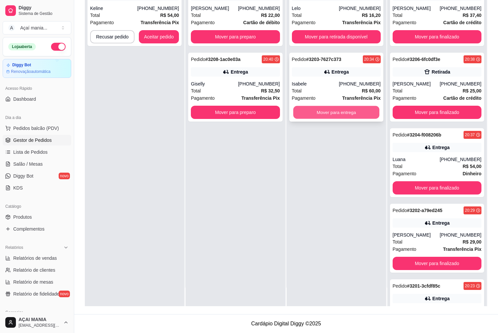
click at [311, 115] on button "Mover para entrega" at bounding box center [336, 112] width 86 height 13
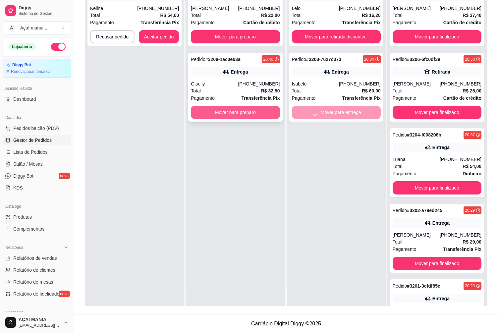
click at [258, 110] on button "Mover para preparo" at bounding box center [235, 112] width 89 height 13
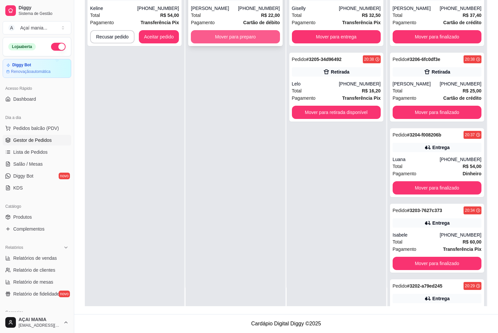
click at [246, 37] on button "Mover para preparo" at bounding box center [235, 36] width 89 height 13
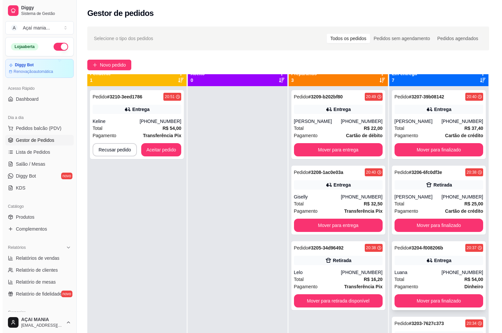
scroll to position [0, 0]
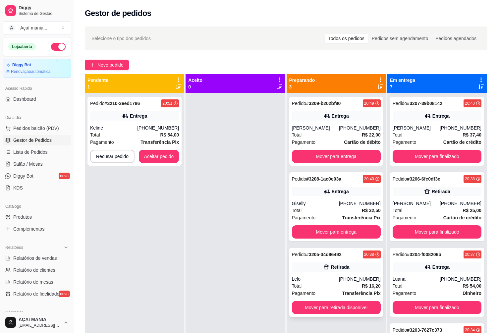
click at [330, 294] on div "Pagamento Transferência Pix" at bounding box center [336, 292] width 89 height 7
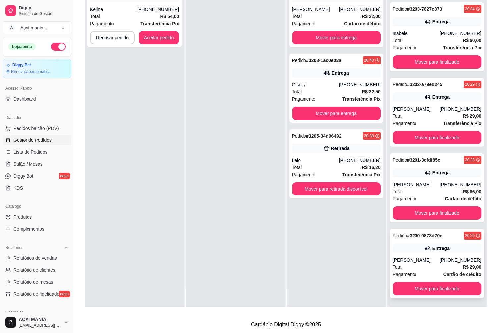
scroll to position [101, 0]
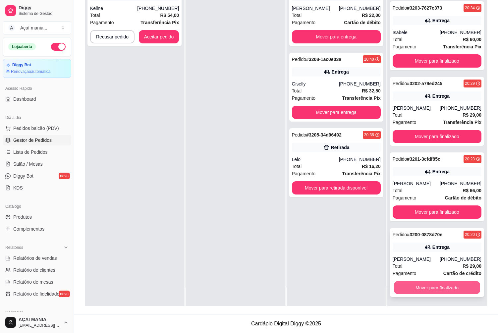
click at [448, 288] on button "Mover para finalizado" at bounding box center [437, 287] width 86 height 13
click at [446, 286] on button "Mover para finalizado" at bounding box center [436, 287] width 89 height 13
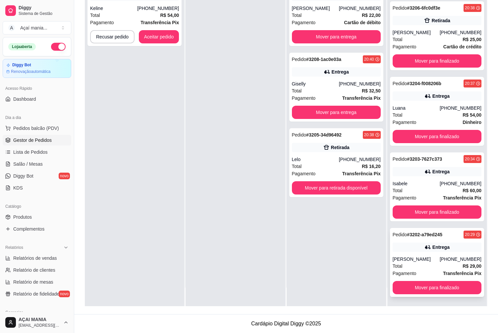
click at [448, 279] on div "Pedido # 3202-a79ed245 20:29 Entrega Mirelly lima [PHONE_NUMBER] Total R$ 29,00…" at bounding box center [437, 262] width 94 height 69
click at [453, 287] on button "Mover para finalizado" at bounding box center [436, 287] width 89 height 13
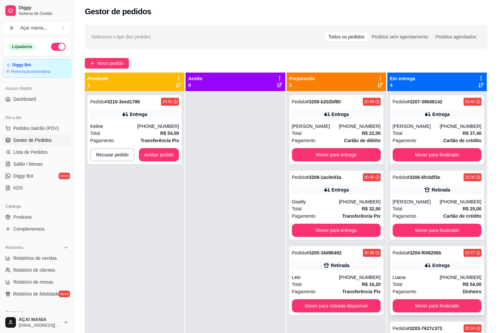
scroll to position [0, 0]
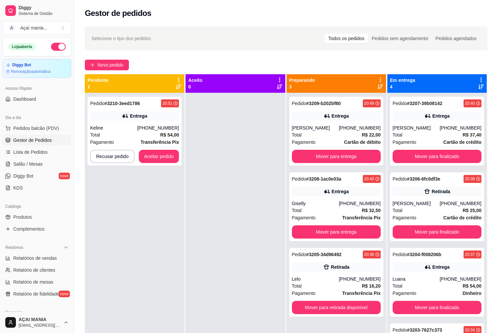
click at [272, 233] on div at bounding box center [234, 259] width 99 height 333
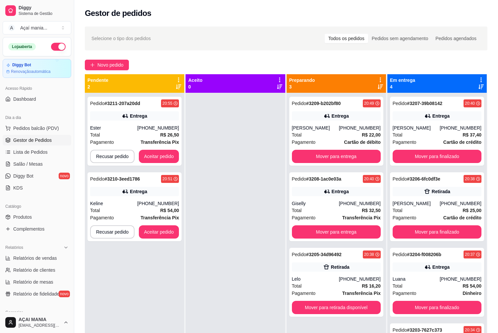
click at [193, 303] on div at bounding box center [234, 259] width 99 height 333
click at [255, 296] on div at bounding box center [234, 259] width 99 height 333
drag, startPoint x: 255, startPoint y: 296, endPoint x: 225, endPoint y: 304, distance: 30.0
click at [225, 304] on div at bounding box center [234, 259] width 99 height 333
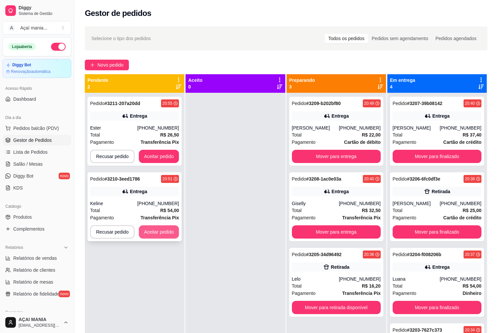
click at [161, 234] on button "Aceitar pedido" at bounding box center [159, 231] width 40 height 13
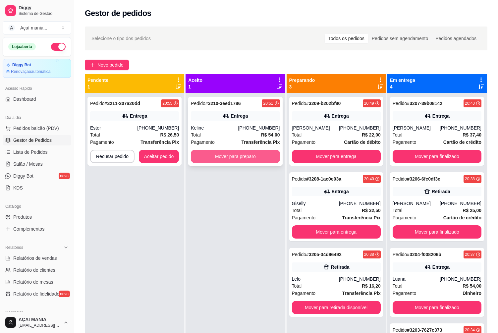
click at [248, 156] on button "Mover para preparo" at bounding box center [235, 156] width 89 height 13
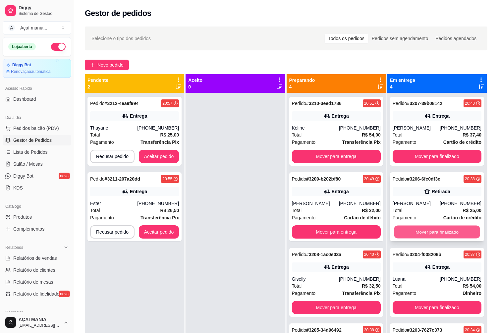
click at [429, 232] on button "Mover para finalizado" at bounding box center [437, 231] width 86 height 13
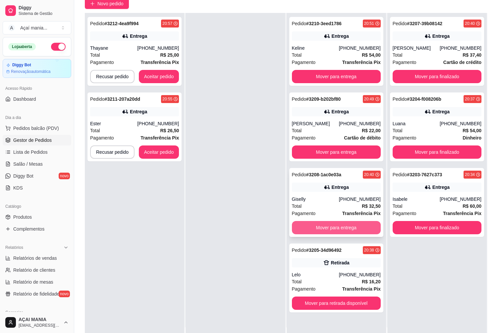
scroll to position [66, 0]
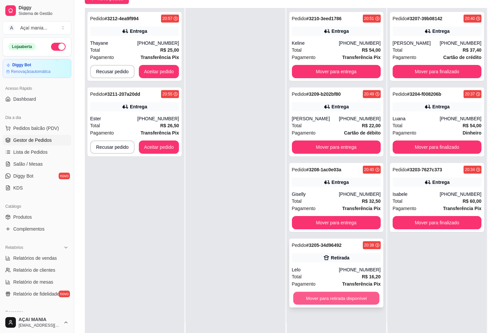
click at [345, 295] on button "Mover para retirada disponível" at bounding box center [336, 298] width 86 height 13
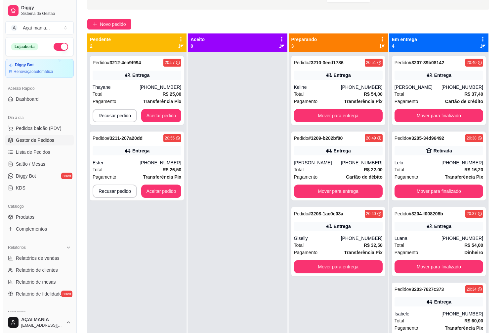
scroll to position [0, 0]
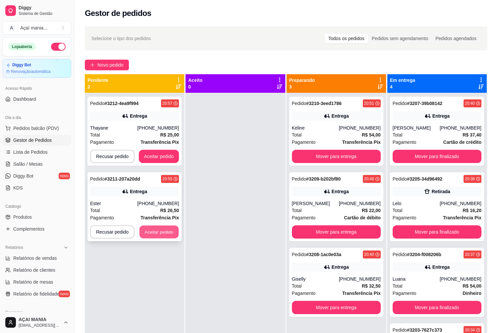
click at [171, 235] on button "Aceitar pedido" at bounding box center [158, 231] width 39 height 13
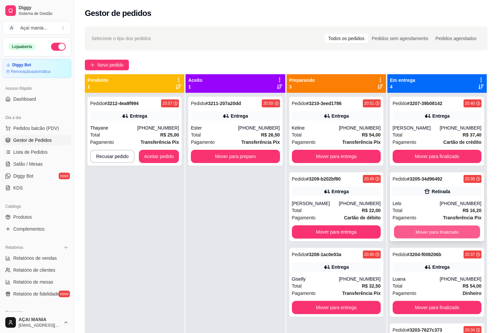
click at [441, 227] on button "Mover para finalizado" at bounding box center [437, 231] width 86 height 13
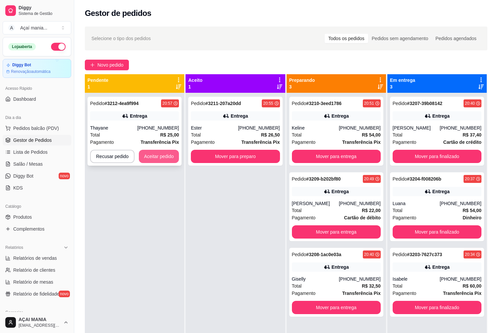
click at [154, 156] on button "Aceitar pedido" at bounding box center [159, 156] width 40 height 13
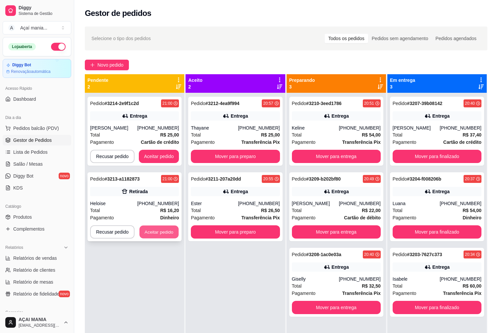
click at [158, 234] on button "Aceitar pedido" at bounding box center [158, 231] width 39 height 13
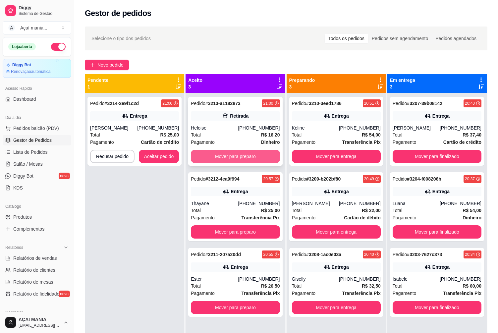
click at [261, 151] on button "Mover para preparo" at bounding box center [235, 156] width 89 height 13
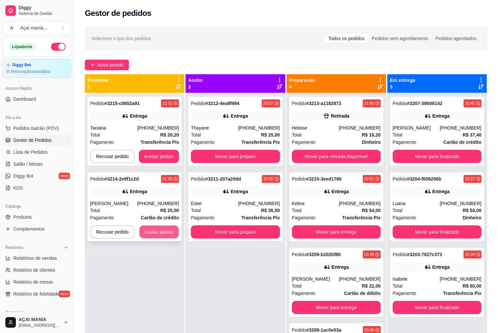
click at [160, 234] on button "Aceitar pedido" at bounding box center [158, 231] width 39 height 13
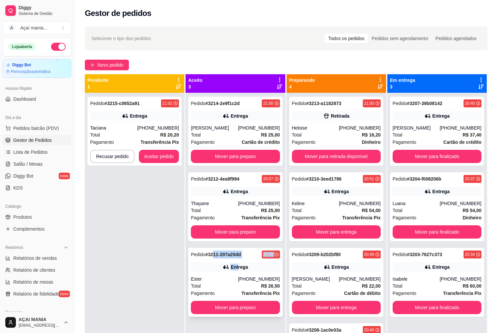
drag, startPoint x: 216, startPoint y: 255, endPoint x: 244, endPoint y: 273, distance: 33.6
click at [244, 273] on div "Pedido # 3211-207a20dd 20:55 Entrega Ester [PHONE_NUMBER] Total R$ 26,50 Pagame…" at bounding box center [235, 282] width 94 height 69
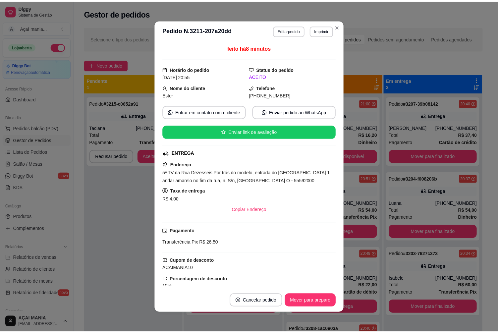
scroll to position [1, 0]
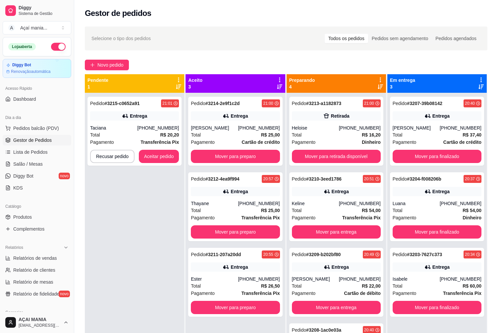
click at [110, 228] on div "Pedido # 3215-c0652a91 21:01 Entrega Taciana [PHONE_NUMBER] Total R$ 20,20 Paga…" at bounding box center [134, 259] width 99 height 333
drag, startPoint x: 160, startPoint y: 207, endPoint x: 154, endPoint y: 208, distance: 5.7
click at [160, 208] on div "Pedido # 3215-c0652a91 21:01 Entrega Taciana [PHONE_NUMBER] Total R$ 20,20 Paga…" at bounding box center [134, 259] width 99 height 333
click at [153, 158] on button "Aceitar pedido" at bounding box center [158, 156] width 39 height 13
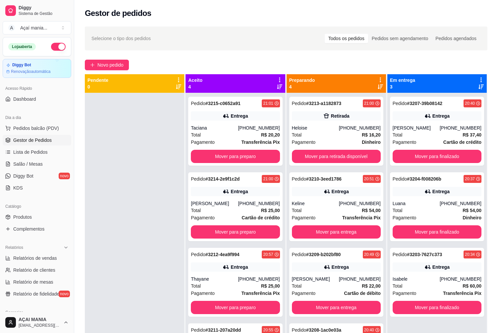
click at [150, 271] on div at bounding box center [134, 259] width 99 height 333
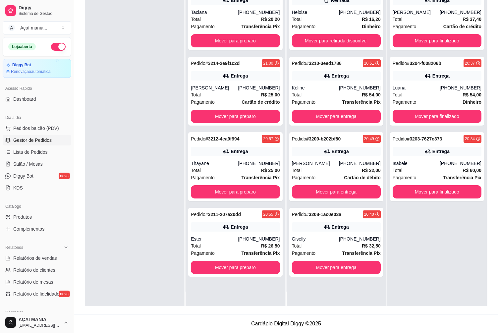
scroll to position [19, 0]
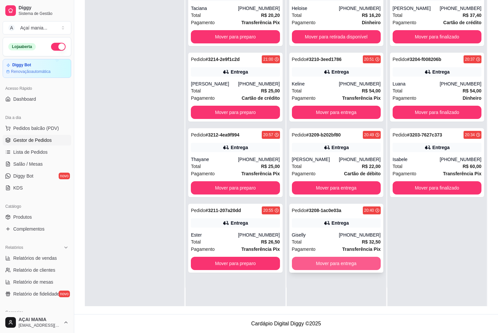
click at [322, 264] on button "Mover para entrega" at bounding box center [336, 263] width 89 height 13
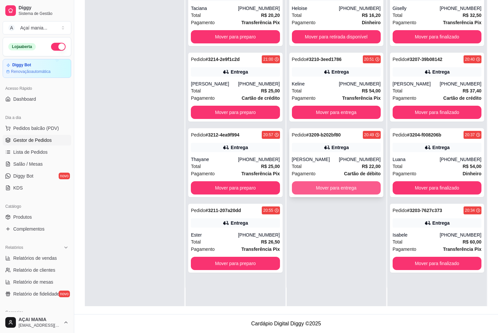
click at [317, 191] on button "Mover para entrega" at bounding box center [336, 187] width 89 height 13
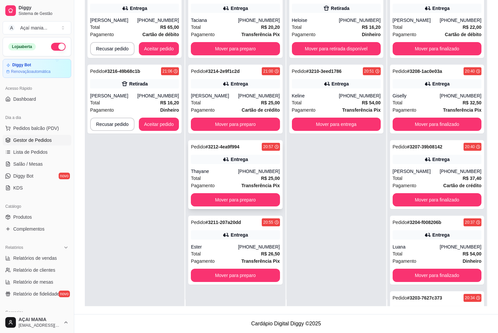
scroll to position [0, 0]
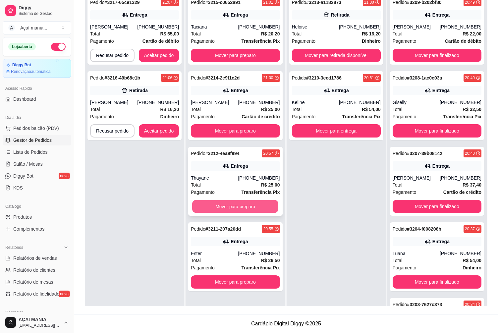
click at [231, 205] on button "Mover para preparo" at bounding box center [235, 206] width 86 height 13
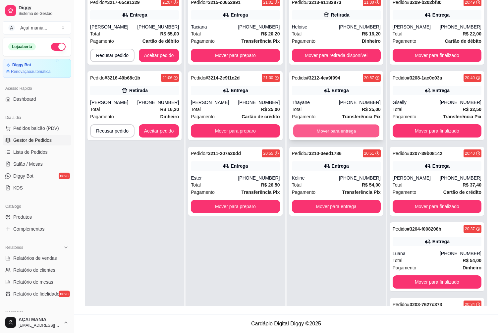
click at [314, 135] on button "Mover para entrega" at bounding box center [336, 130] width 86 height 13
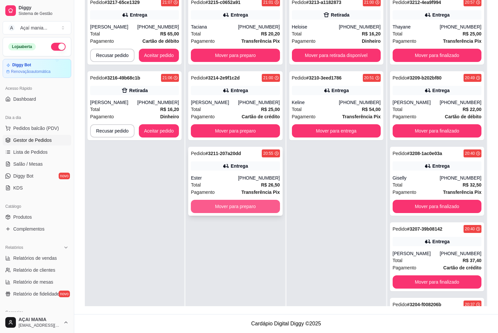
click at [247, 207] on button "Mover para preparo" at bounding box center [235, 206] width 89 height 13
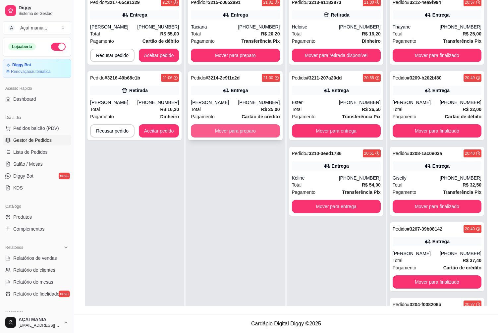
click at [252, 127] on button "Mover para preparo" at bounding box center [235, 130] width 89 height 13
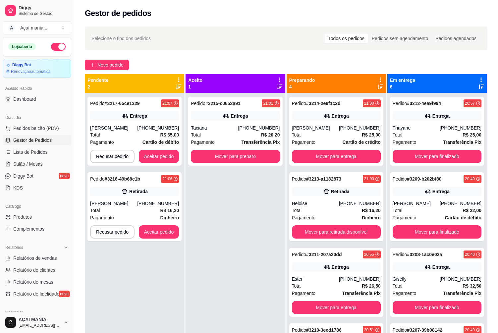
click at [242, 275] on div "Pedido # 3215-c0652a91 21:01 Entrega Taciana [PHONE_NUMBER] Total R$ 20,20 Paga…" at bounding box center [234, 259] width 99 height 333
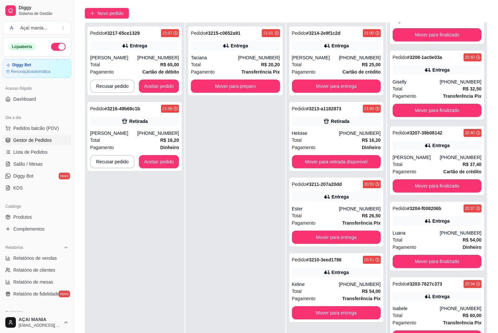
scroll to position [101, 0]
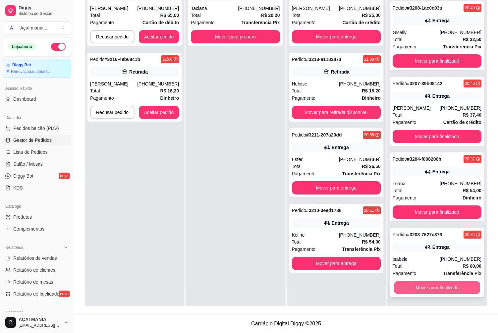
click at [442, 290] on button "Mover para finalizado" at bounding box center [437, 287] width 86 height 13
click at [443, 288] on button "Mover para finalizado" at bounding box center [436, 287] width 89 height 13
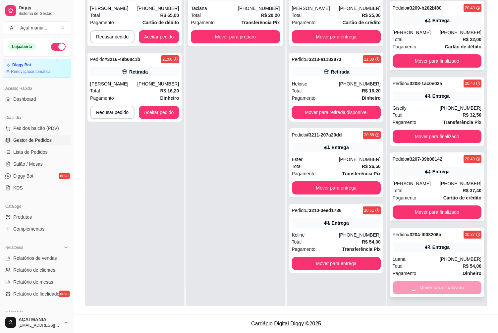
scroll to position [0, 0]
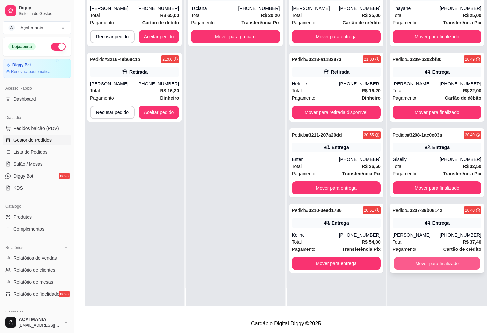
click at [447, 266] on button "Mover para finalizado" at bounding box center [437, 263] width 86 height 13
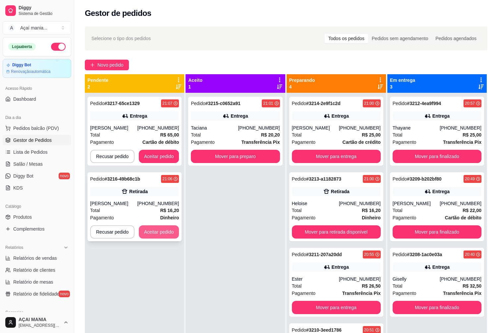
click at [169, 235] on button "Aceitar pedido" at bounding box center [159, 231] width 40 height 13
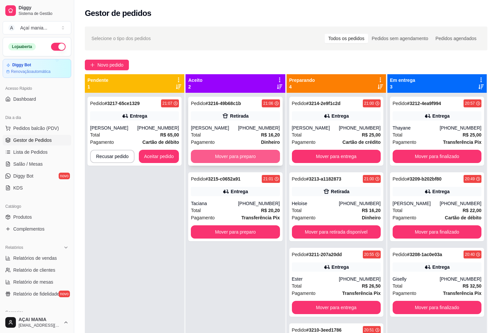
click at [248, 159] on button "Mover para preparo" at bounding box center [235, 156] width 89 height 13
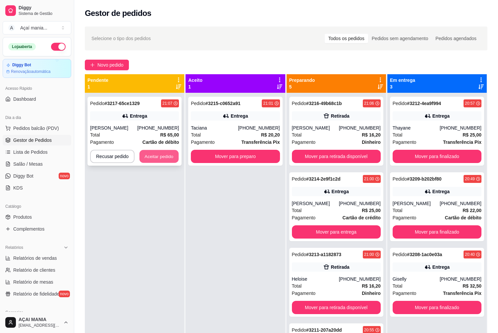
click at [164, 157] on button "Aceitar pedido" at bounding box center [158, 156] width 39 height 13
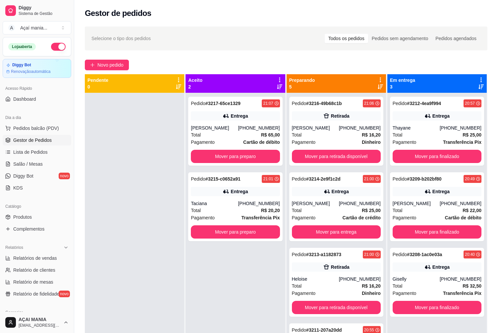
click at [101, 166] on div at bounding box center [134, 259] width 99 height 333
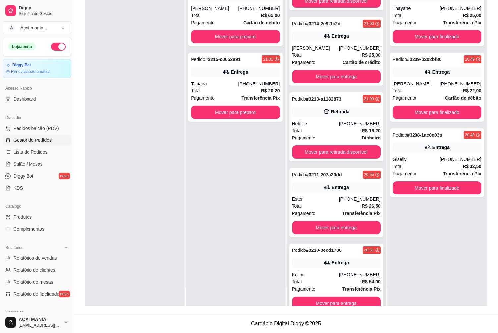
scroll to position [51, 0]
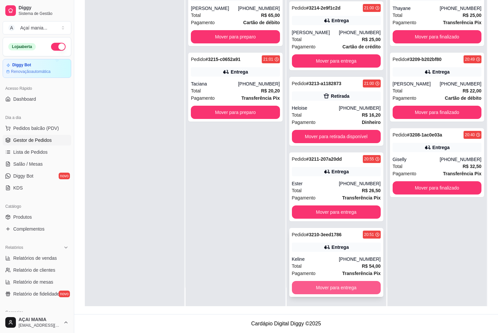
click at [326, 286] on button "Mover para entrega" at bounding box center [336, 287] width 89 height 13
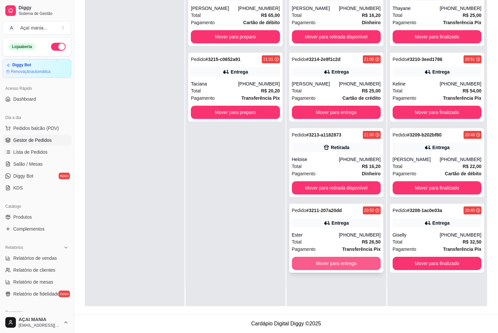
click at [323, 261] on button "Mover para entrega" at bounding box center [336, 263] width 89 height 13
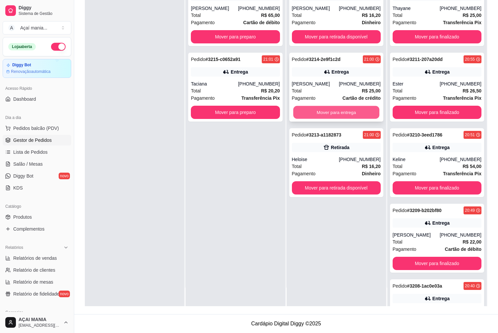
click at [317, 116] on button "Mover para entrega" at bounding box center [336, 112] width 86 height 13
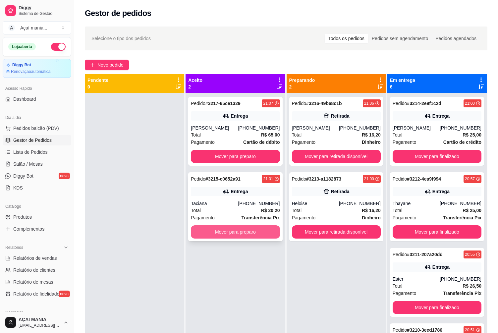
click at [230, 230] on button "Mover para preparo" at bounding box center [235, 231] width 89 height 13
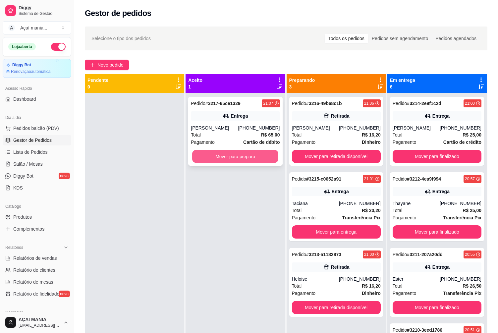
click at [251, 158] on button "Mover para preparo" at bounding box center [235, 156] width 86 height 13
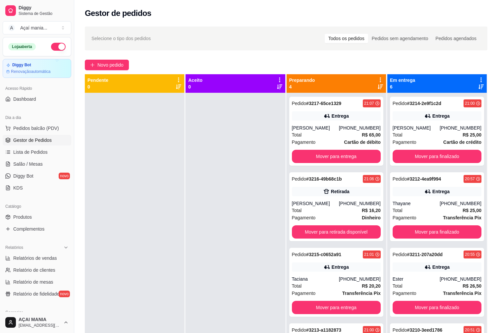
click at [137, 238] on div at bounding box center [134, 259] width 99 height 333
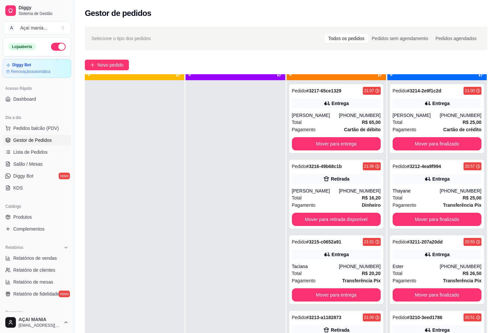
scroll to position [19, 0]
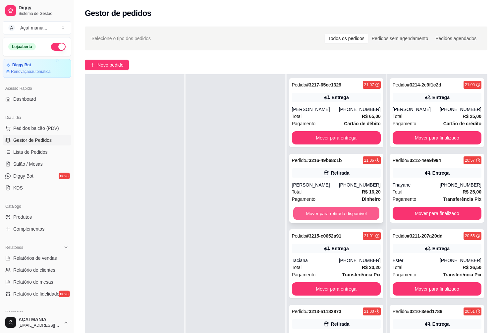
click at [344, 214] on button "Mover para retirada disponível" at bounding box center [336, 213] width 86 height 13
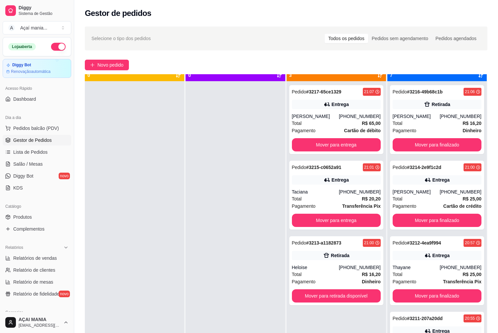
scroll to position [0, 0]
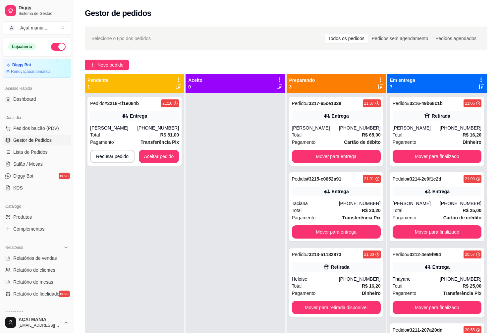
click at [162, 193] on div "Pedido # 3218-4f1e084b 21:10 Entrega [PERSON_NAME] [PHONE_NUMBER] Total R$ 51,0…" at bounding box center [134, 259] width 99 height 333
click at [214, 235] on div at bounding box center [234, 259] width 99 height 333
click at [178, 244] on div "Pedido # 3218-4f1e084b 21:10 Entrega [PERSON_NAME] [PHONE_NUMBER] Total R$ 51,0…" at bounding box center [134, 259] width 99 height 333
click at [164, 158] on button "Aceitar pedido" at bounding box center [159, 156] width 40 height 13
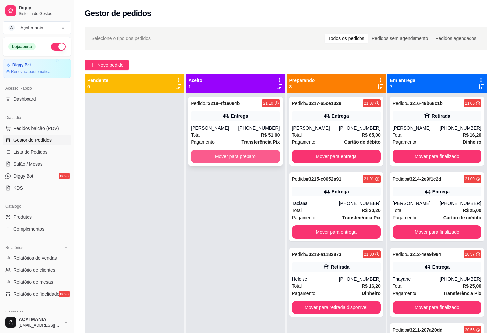
click at [211, 157] on button "Mover para preparo" at bounding box center [235, 156] width 89 height 13
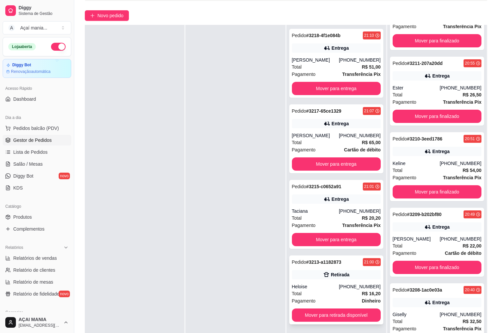
scroll to position [101, 0]
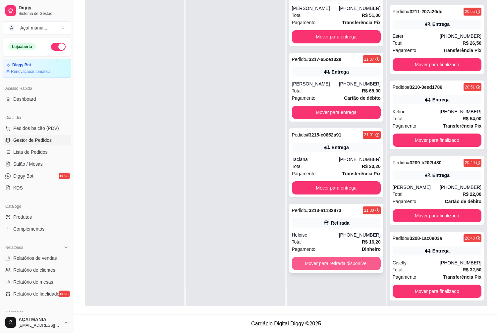
click at [346, 265] on button "Mover para retirada disponível" at bounding box center [336, 263] width 89 height 13
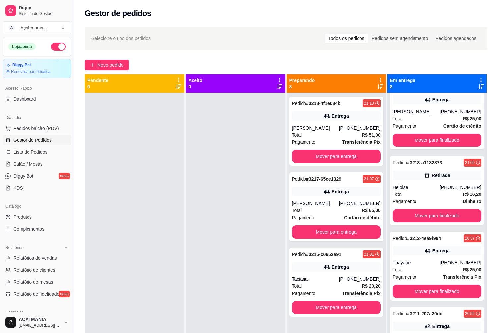
scroll to position [0, 0]
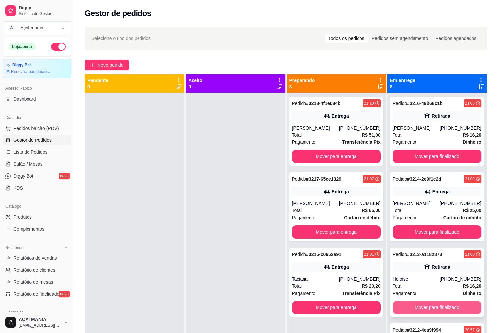
click at [421, 307] on button "Mover para finalizado" at bounding box center [436, 307] width 89 height 13
click at [94, 184] on div at bounding box center [134, 259] width 99 height 333
click at [225, 288] on div at bounding box center [234, 259] width 99 height 333
click at [418, 131] on div "Total R$ 16,20" at bounding box center [436, 134] width 89 height 7
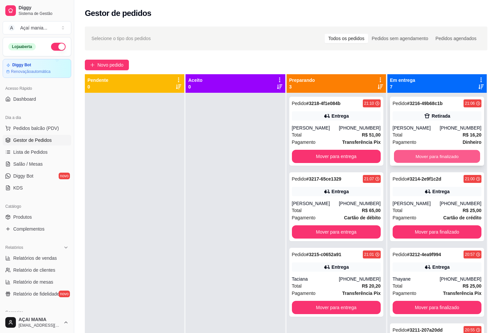
click at [423, 161] on button "Mover para finalizado" at bounding box center [437, 156] width 86 height 13
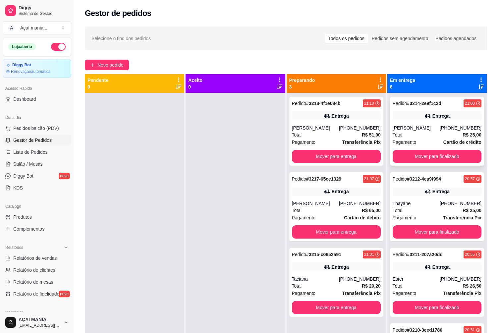
click at [434, 123] on div "Pedido # 3214-2e9f1c2d 21:00 Entrega Andreza [PHONE_NUMBER] Total R$ 25,00 Paga…" at bounding box center [437, 131] width 94 height 69
click at [222, 300] on div at bounding box center [234, 259] width 99 height 333
click at [295, 282] on div "Taciana" at bounding box center [315, 278] width 47 height 7
drag, startPoint x: 352, startPoint y: 194, endPoint x: 349, endPoint y: 195, distance: 3.4
click at [349, 195] on div "Entrega" at bounding box center [336, 191] width 89 height 9
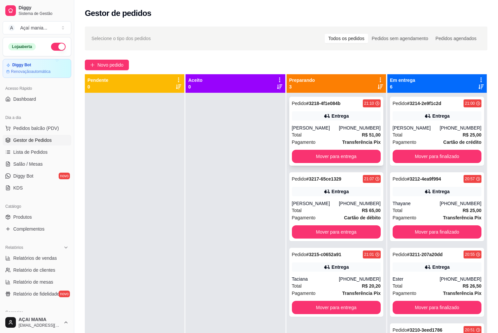
click at [349, 137] on div "Total R$ 51,00" at bounding box center [336, 134] width 89 height 7
click at [420, 157] on button "Mover para finalizado" at bounding box center [437, 156] width 86 height 13
click at [420, 157] on div "Mover para finalizado" at bounding box center [436, 156] width 89 height 13
click at [423, 156] on button "Mover para finalizado" at bounding box center [437, 156] width 86 height 13
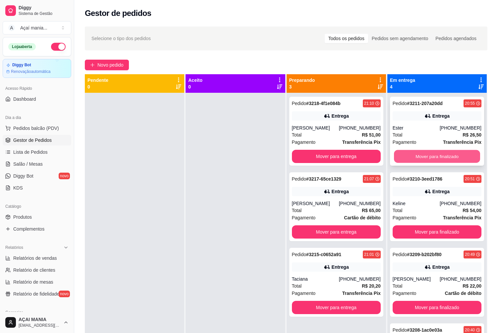
click at [423, 156] on button "Mover para finalizado" at bounding box center [437, 156] width 86 height 13
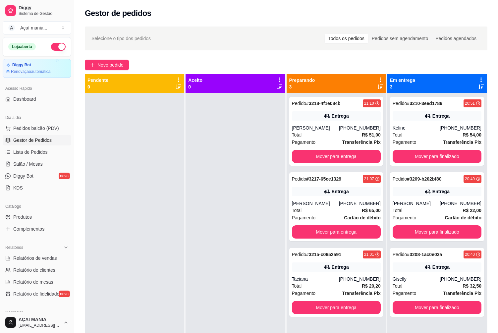
click at [186, 197] on div at bounding box center [234, 259] width 99 height 333
click at [200, 277] on div at bounding box center [234, 259] width 99 height 333
click at [321, 205] on div "[PERSON_NAME]" at bounding box center [315, 203] width 47 height 7
click at [327, 203] on div "[PERSON_NAME]" at bounding box center [315, 203] width 47 height 7
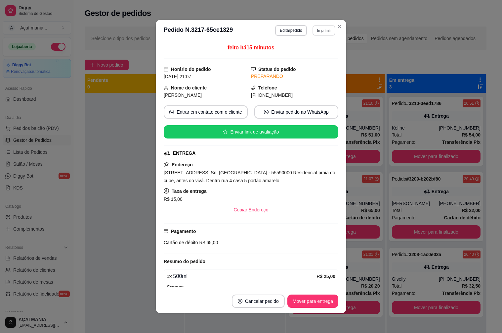
click at [317, 29] on button "Imprimir" at bounding box center [324, 30] width 23 height 10
click at [307, 58] on button "IMPRESSORA" at bounding box center [310, 53] width 48 height 11
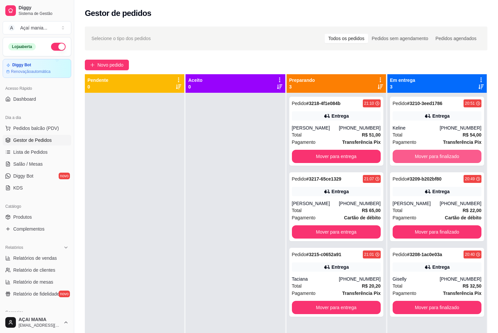
click at [444, 158] on button "Mover para finalizado" at bounding box center [436, 156] width 89 height 13
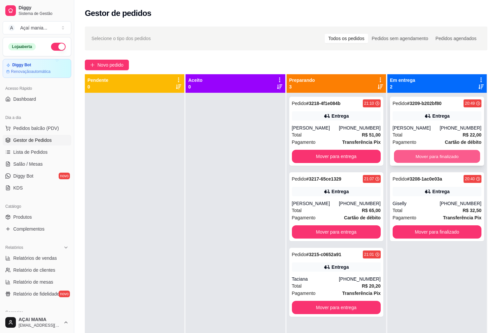
click at [444, 158] on button "Mover para finalizado" at bounding box center [437, 156] width 86 height 13
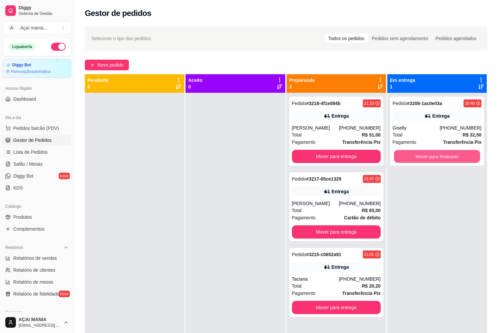
click at [444, 158] on button "Mover para finalizado" at bounding box center [437, 156] width 86 height 13
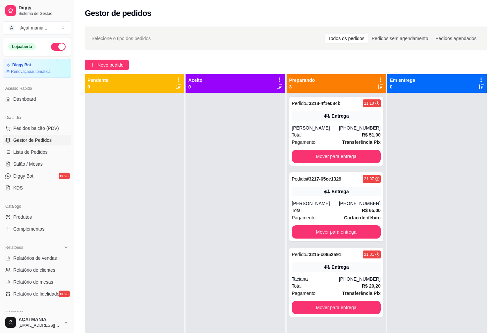
click at [151, 234] on div at bounding box center [134, 259] width 99 height 333
click at [169, 268] on div at bounding box center [134, 259] width 99 height 333
click at [448, 285] on div at bounding box center [436, 259] width 99 height 333
click at [335, 285] on div "Total R$ 20,20" at bounding box center [336, 285] width 89 height 7
click at [202, 217] on div at bounding box center [234, 259] width 99 height 333
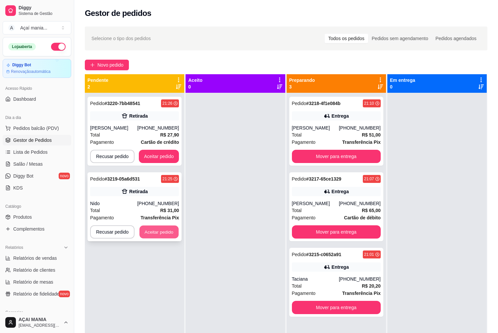
click at [154, 224] on div "Pedido # 3219-05a6d531 21:25 Retirada Nido [PHONE_NUMBER] Total R$ 31,00 Pagame…" at bounding box center [134, 206] width 94 height 69
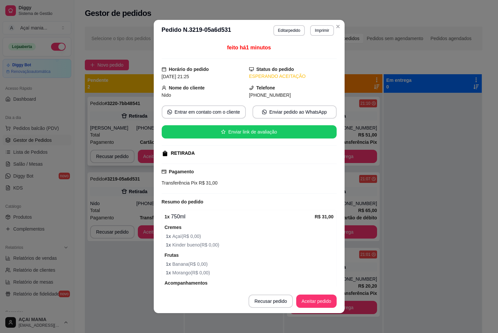
click at [149, 157] on button "Aceitar pedido" at bounding box center [158, 156] width 40 height 13
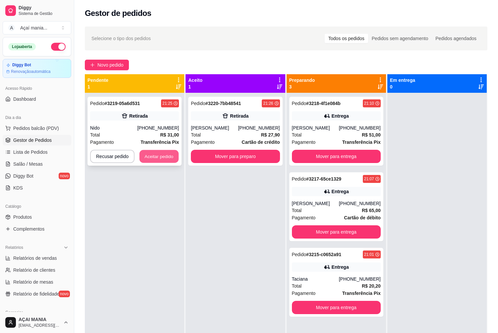
click at [165, 155] on button "Aceitar pedido" at bounding box center [158, 156] width 39 height 13
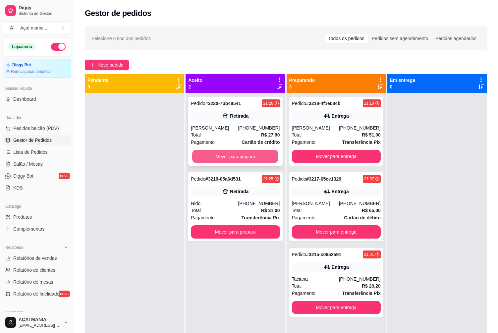
click at [228, 160] on button "Mover para preparo" at bounding box center [235, 156] width 86 height 13
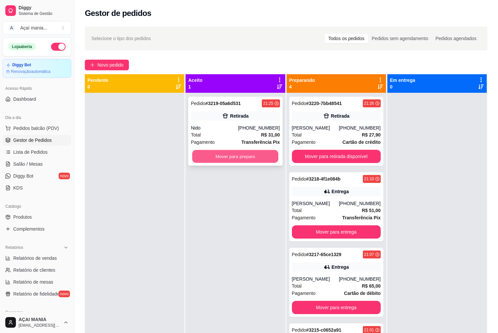
click at [234, 156] on button "Mover para preparo" at bounding box center [235, 156] width 86 height 13
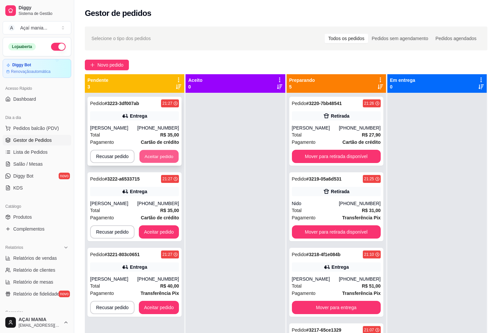
click at [159, 153] on button "Aceitar pedido" at bounding box center [158, 156] width 39 height 13
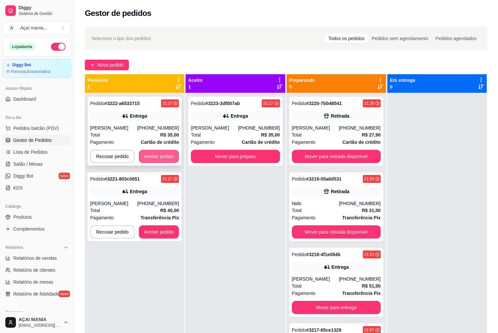
click at [164, 154] on button "Aceitar pedido" at bounding box center [159, 156] width 40 height 13
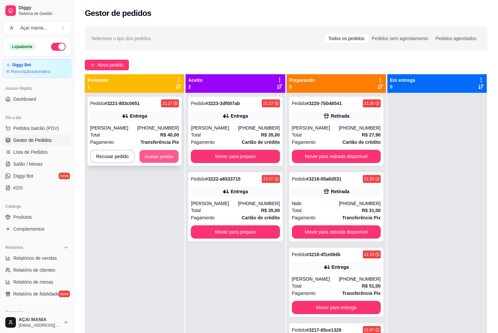
click at [156, 158] on button "Aceitar pedido" at bounding box center [158, 156] width 39 height 13
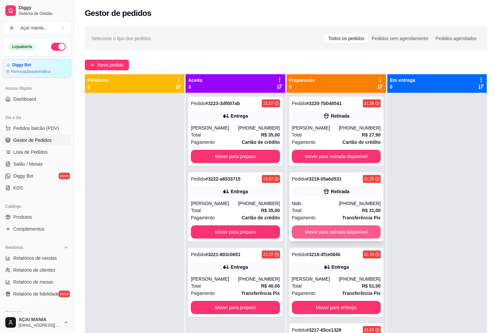
click at [331, 229] on button "Mover para retirada disponível" at bounding box center [336, 231] width 89 height 13
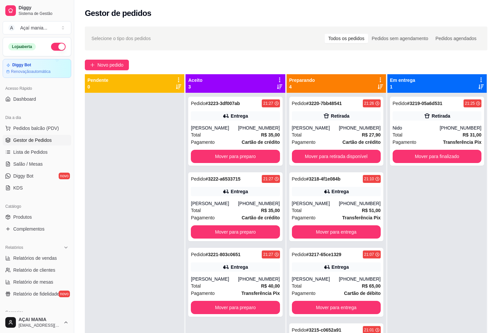
click at [112, 192] on div at bounding box center [134, 259] width 99 height 333
click at [339, 233] on button "Mover para entrega" at bounding box center [336, 231] width 86 height 13
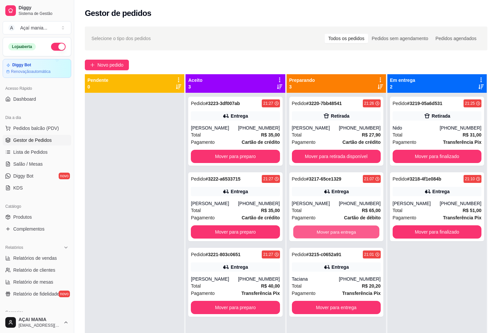
click at [337, 232] on button "Mover para entrega" at bounding box center [336, 231] width 86 height 13
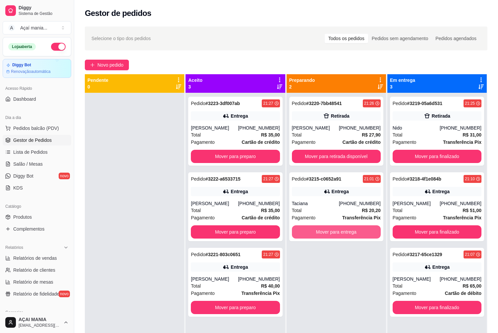
click at [338, 234] on button "Mover para entrega" at bounding box center [336, 231] width 89 height 13
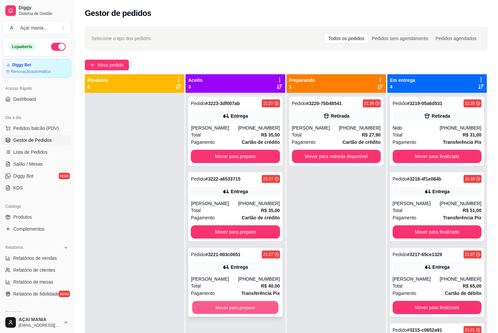
click at [263, 309] on button "Mover para preparo" at bounding box center [235, 307] width 86 height 13
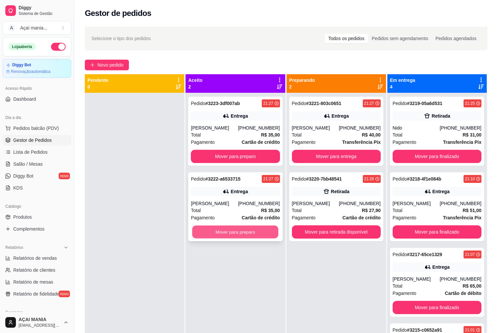
click at [255, 229] on button "Mover para preparo" at bounding box center [235, 231] width 86 height 13
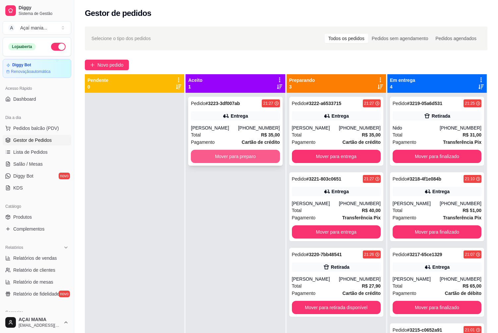
click at [264, 153] on button "Mover para preparo" at bounding box center [235, 156] width 89 height 13
click at [206, 206] on div "Pedido # 3223-3df007ab 21:27 Entrega [PERSON_NAME] [PHONE_NUMBER] Total R$ 35,0…" at bounding box center [234, 259] width 99 height 333
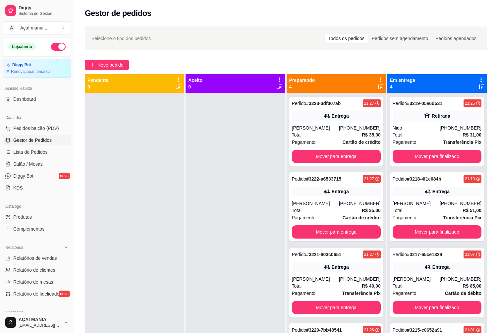
click at [252, 233] on div at bounding box center [234, 259] width 99 height 333
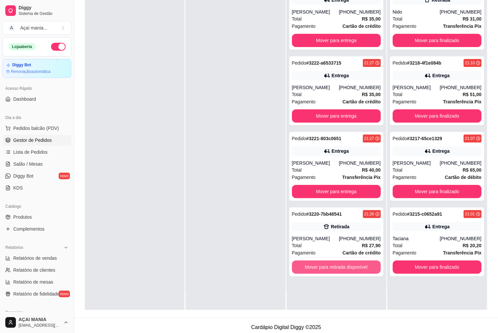
scroll to position [99, 0]
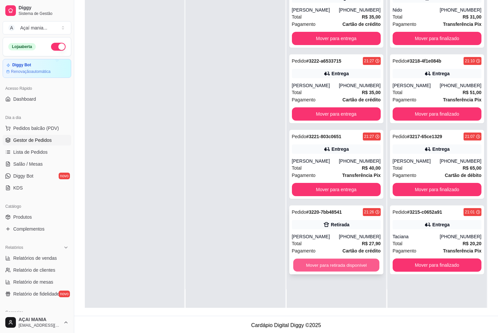
click at [358, 268] on button "Mover para retirada disponível" at bounding box center [336, 265] width 86 height 13
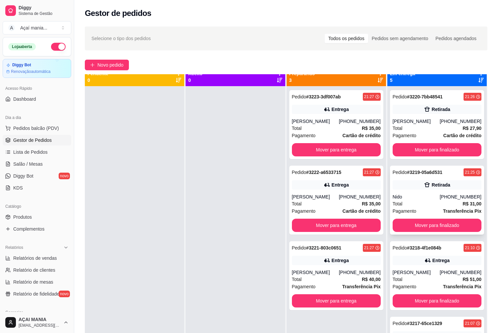
scroll to position [0, 0]
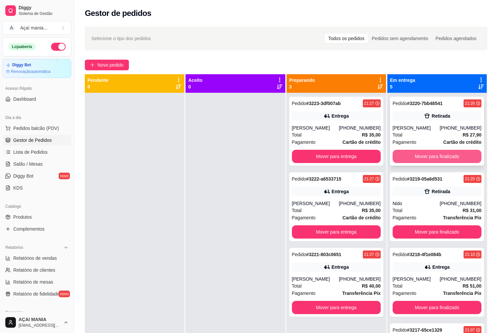
click at [424, 154] on button "Mover para finalizado" at bounding box center [436, 156] width 89 height 13
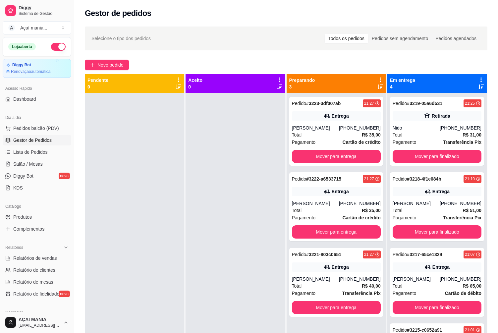
click at [159, 168] on div at bounding box center [134, 259] width 99 height 333
click at [143, 150] on div at bounding box center [134, 259] width 99 height 333
click at [210, 286] on div at bounding box center [234, 259] width 99 height 333
drag, startPoint x: 174, startPoint y: 266, endPoint x: 146, endPoint y: 319, distance: 59.7
click at [174, 266] on div at bounding box center [134, 259] width 99 height 333
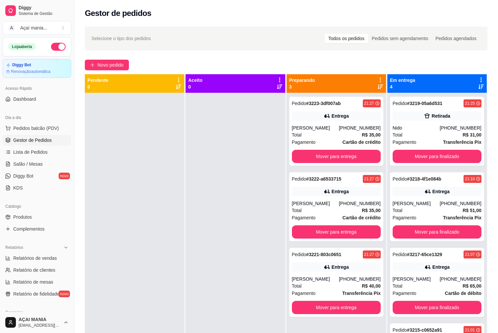
click at [168, 289] on div at bounding box center [134, 259] width 99 height 333
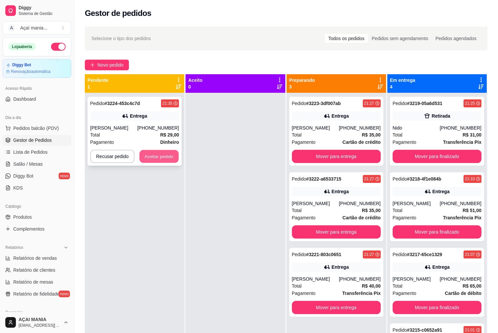
click at [167, 157] on button "Aceitar pedido" at bounding box center [158, 156] width 39 height 13
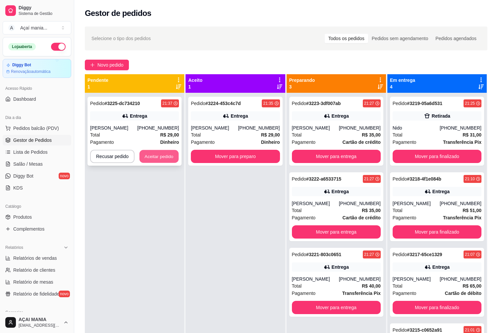
click at [158, 159] on button "Aceitar pedido" at bounding box center [158, 156] width 39 height 13
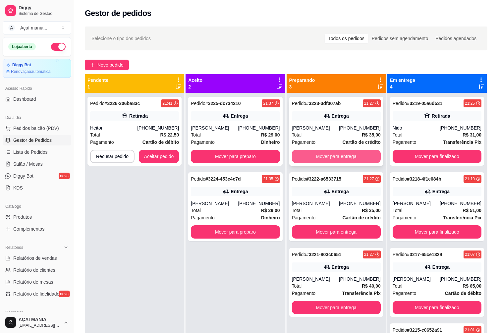
click at [353, 156] on button "Mover para entrega" at bounding box center [336, 156] width 89 height 13
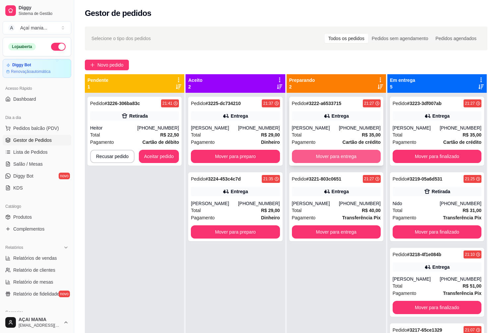
click at [351, 156] on button "Mover para entrega" at bounding box center [336, 156] width 89 height 13
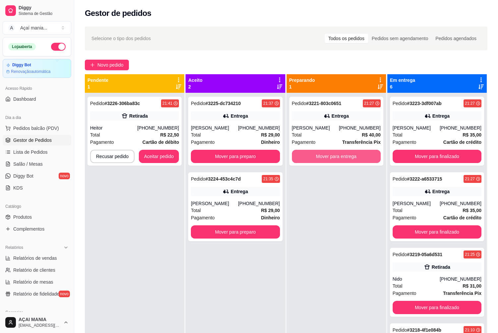
click at [351, 156] on button "Mover para entrega" at bounding box center [336, 156] width 89 height 13
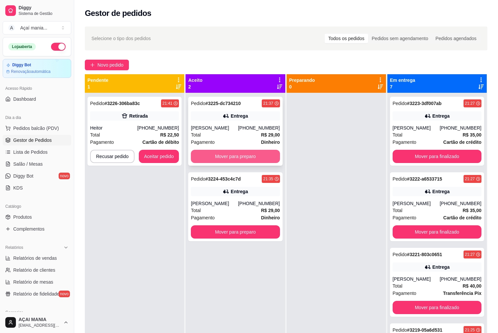
click at [249, 158] on button "Mover para preparo" at bounding box center [235, 156] width 89 height 13
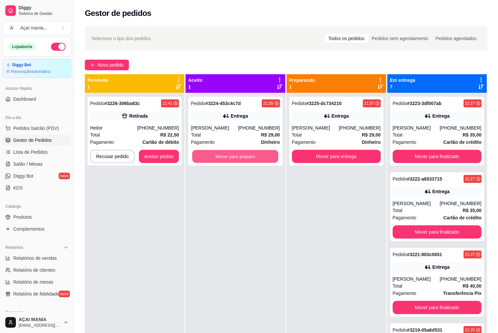
click at [249, 157] on button "Mover para preparo" at bounding box center [235, 156] width 86 height 13
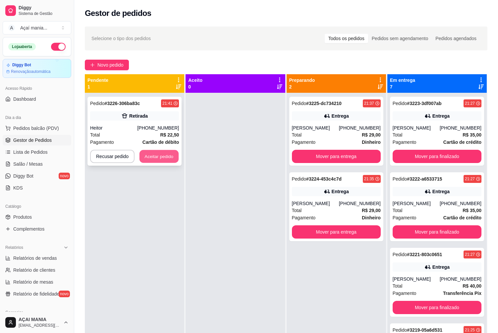
click at [162, 153] on button "Aceitar pedido" at bounding box center [158, 156] width 39 height 13
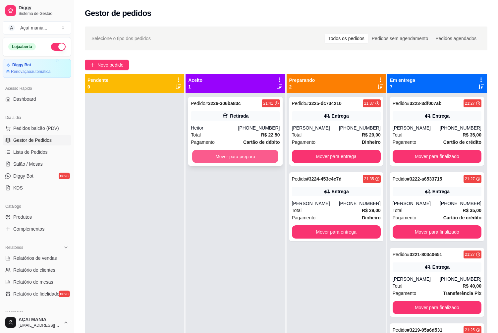
click at [233, 156] on button "Mover para preparo" at bounding box center [235, 156] width 86 height 13
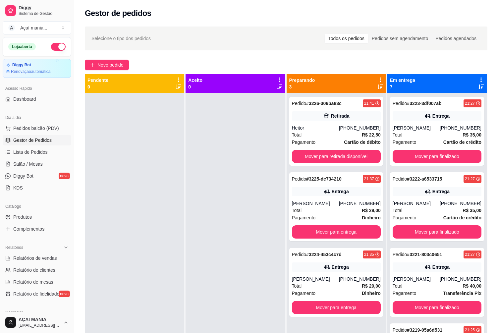
click at [264, 245] on div at bounding box center [234, 259] width 99 height 333
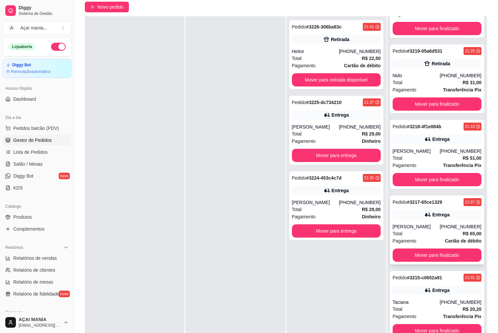
scroll to position [101, 0]
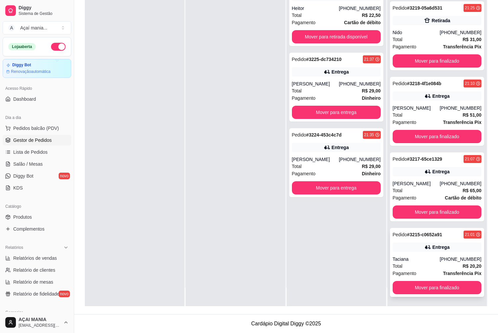
drag, startPoint x: 444, startPoint y: 251, endPoint x: 444, endPoint y: 258, distance: 6.6
click at [444, 258] on div "Pedido # 3215-c0652a91 21:01 Entrega Taciana [PHONE_NUMBER] Total R$ 20,20 Paga…" at bounding box center [437, 262] width 94 height 69
click at [404, 191] on div "Total R$ 65,00" at bounding box center [436, 190] width 89 height 7
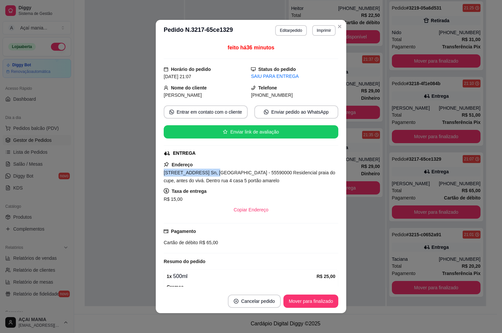
drag, startPoint x: 161, startPoint y: 172, endPoint x: 210, endPoint y: 173, distance: 49.0
click at [210, 173] on div "feito há 36 minutos Horário do pedido [DATE] 21:07 Status do pedido SAIU PARA E…" at bounding box center [251, 165] width 191 height 248
copy span "Rua Gleba Costa Do Sol"
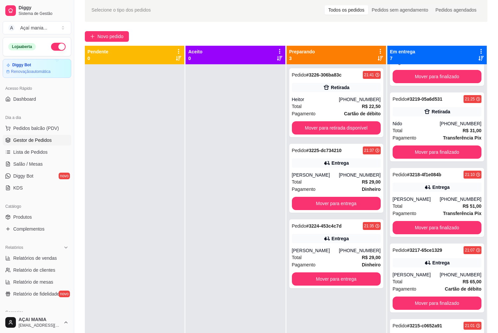
scroll to position [2, 0]
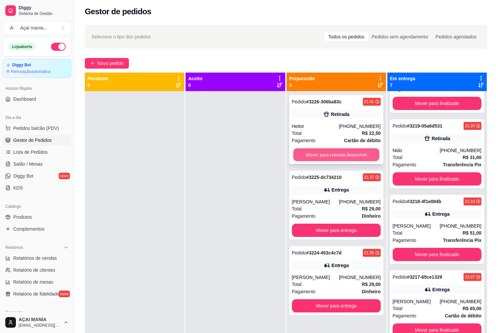
click at [312, 152] on button "Mover para retirada disponível" at bounding box center [336, 154] width 86 height 13
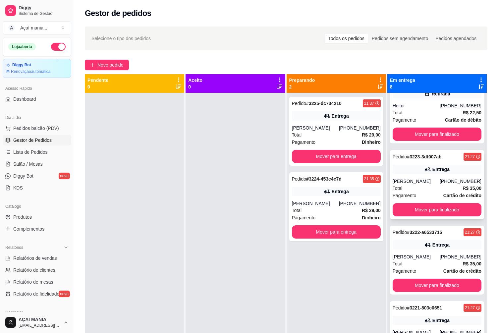
scroll to position [0, 0]
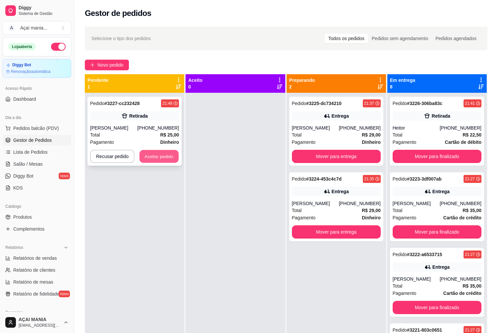
click at [141, 157] on button "Aceitar pedido" at bounding box center [158, 156] width 39 height 13
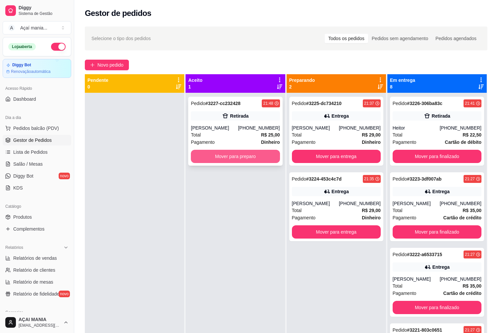
click at [262, 157] on button "Mover para preparo" at bounding box center [235, 156] width 89 height 13
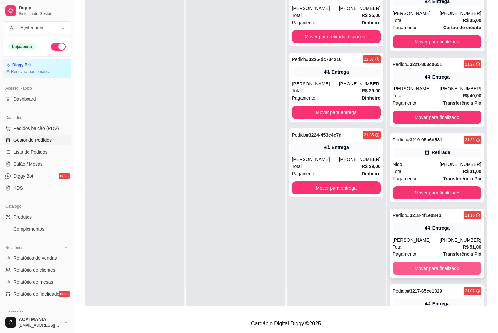
scroll to position [145, 0]
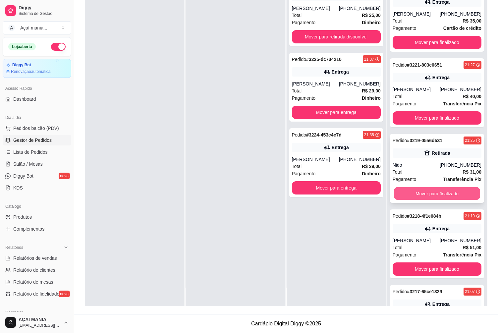
click at [445, 191] on button "Mover para finalizado" at bounding box center [437, 193] width 86 height 13
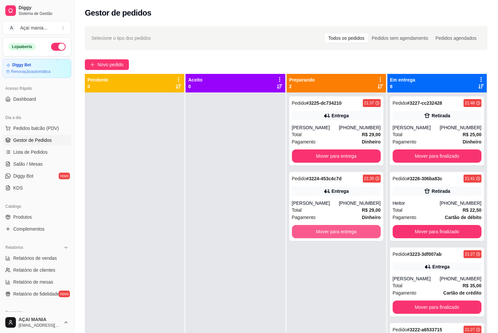
scroll to position [0, 0]
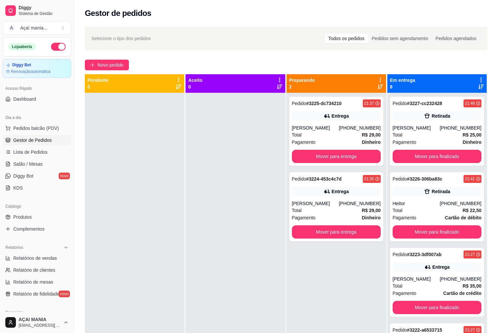
click at [202, 257] on div at bounding box center [234, 259] width 99 height 333
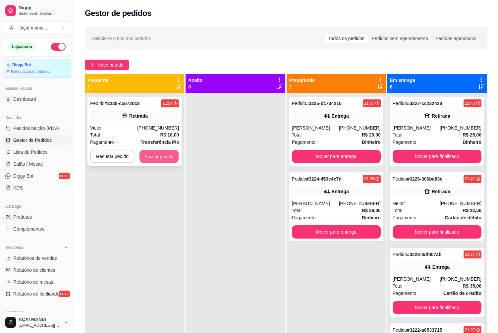
click at [175, 161] on button "Aceitar pedido" at bounding box center [158, 156] width 39 height 13
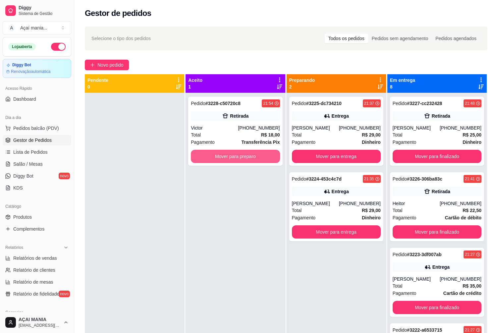
click at [214, 153] on button "Mover para preparo" at bounding box center [235, 156] width 89 height 13
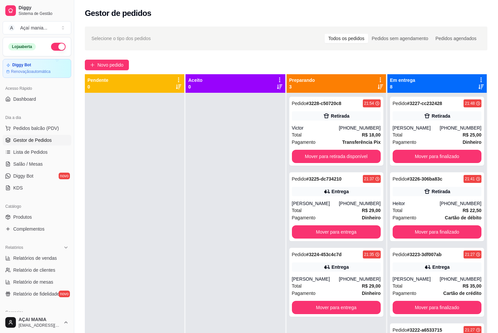
click at [256, 259] on div at bounding box center [234, 259] width 99 height 333
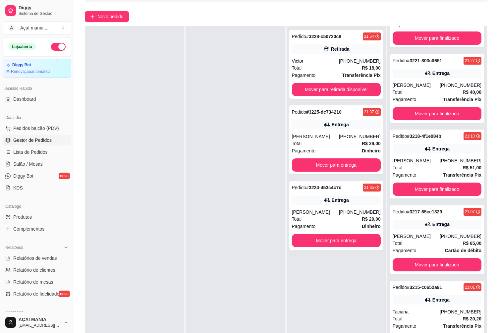
scroll to position [99, 0]
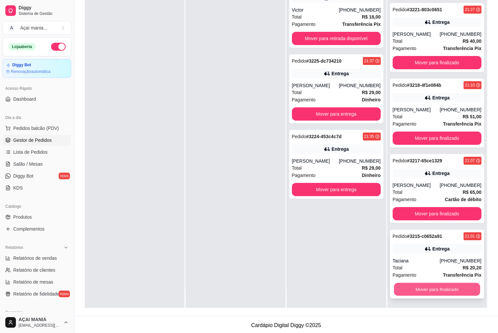
click at [441, 286] on button "Mover para finalizado" at bounding box center [437, 289] width 86 height 13
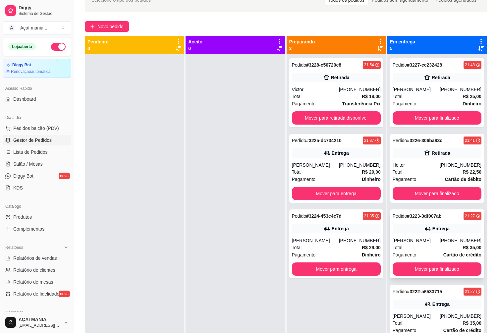
scroll to position [0, 0]
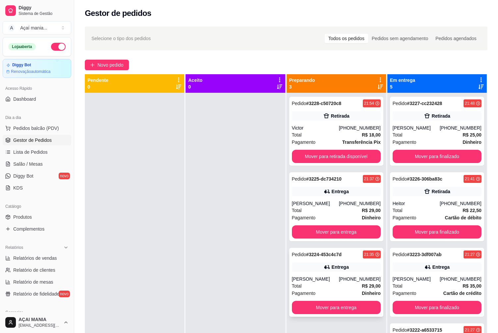
click at [289, 275] on div "Pedido # 3224-453c4c7d 21:35 Entrega [PERSON_NAME] [PHONE_NUMBER] Total R$ 29,0…" at bounding box center [336, 282] width 94 height 69
click at [310, 189] on div "Entrega" at bounding box center [336, 191] width 89 height 9
click at [301, 128] on div "Victor" at bounding box center [315, 127] width 47 height 7
click at [361, 155] on button "Mover para retirada disponível" at bounding box center [336, 156] width 89 height 13
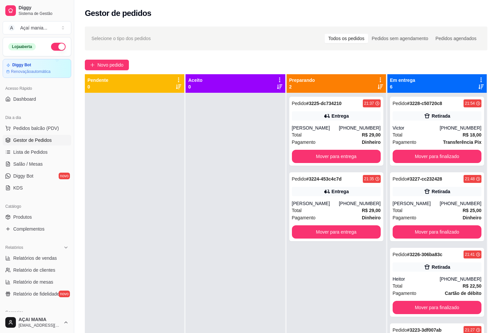
drag, startPoint x: 165, startPoint y: 243, endPoint x: 162, endPoint y: 239, distance: 5.0
click at [165, 243] on div at bounding box center [134, 259] width 99 height 333
click at [145, 257] on div at bounding box center [134, 259] width 99 height 333
click at [326, 197] on div "Pedido # 3224-453c4c7d 21:35 Entrega [PERSON_NAME] [PHONE_NUMBER] Total R$ 29,0…" at bounding box center [336, 206] width 94 height 69
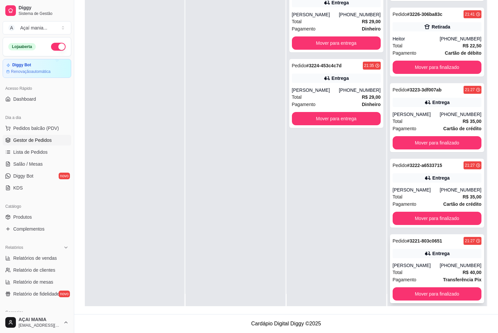
scroll to position [19, 0]
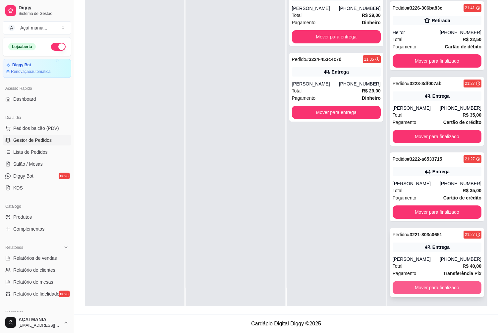
click at [412, 289] on button "Mover para finalizado" at bounding box center [436, 287] width 89 height 13
click at [412, 287] on button "Mover para finalizado" at bounding box center [437, 287] width 86 height 13
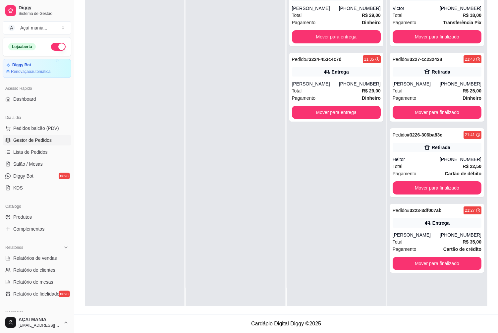
scroll to position [0, 0]
click at [410, 260] on button "Mover para finalizado" at bounding box center [436, 263] width 89 height 13
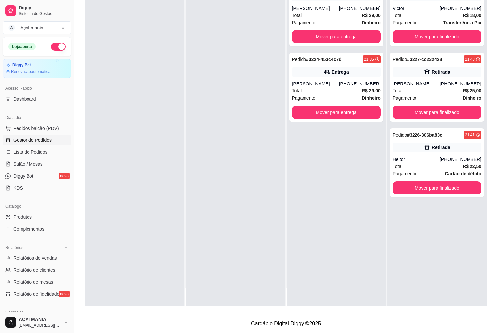
drag, startPoint x: 277, startPoint y: 239, endPoint x: 270, endPoint y: 237, distance: 8.1
click at [277, 239] on div at bounding box center [234, 139] width 99 height 333
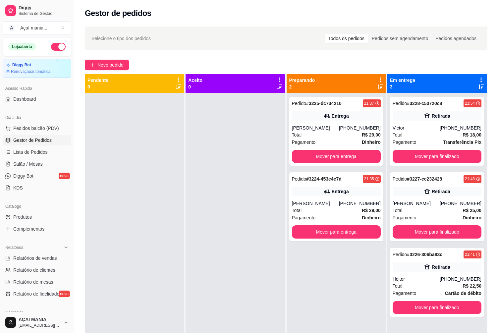
click at [212, 219] on div at bounding box center [234, 259] width 99 height 333
click at [215, 204] on div at bounding box center [234, 259] width 99 height 333
click at [247, 267] on div at bounding box center [234, 259] width 99 height 333
click at [233, 263] on div at bounding box center [234, 259] width 99 height 333
drag, startPoint x: 236, startPoint y: 332, endPoint x: 230, endPoint y: 303, distance: 30.0
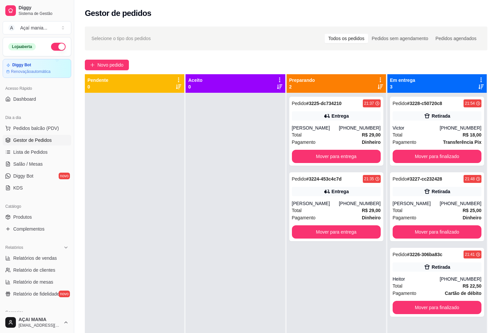
click at [230, 303] on div at bounding box center [234, 259] width 99 height 333
drag, startPoint x: 198, startPoint y: 258, endPoint x: 200, endPoint y: 219, distance: 39.1
click at [200, 219] on div at bounding box center [234, 259] width 99 height 333
drag, startPoint x: 175, startPoint y: 171, endPoint x: 182, endPoint y: 168, distance: 7.0
drag, startPoint x: 182, startPoint y: 168, endPoint x: 163, endPoint y: 167, distance: 18.9
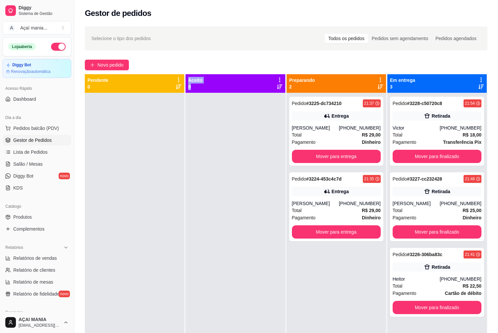
click at [182, 167] on div at bounding box center [134, 259] width 99 height 333
drag, startPoint x: 163, startPoint y: 167, endPoint x: 168, endPoint y: 167, distance: 5.0
drag, startPoint x: 168, startPoint y: 167, endPoint x: 202, endPoint y: 149, distance: 38.5
click at [227, 149] on div at bounding box center [234, 259] width 99 height 333
click at [215, 286] on div at bounding box center [234, 259] width 99 height 333
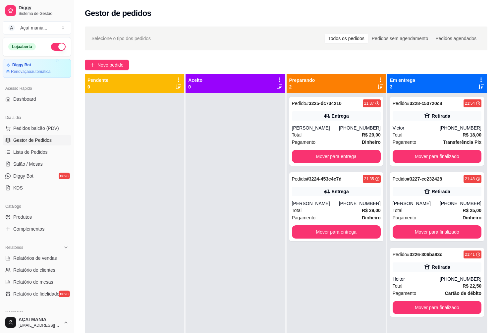
click at [144, 201] on div at bounding box center [134, 259] width 99 height 333
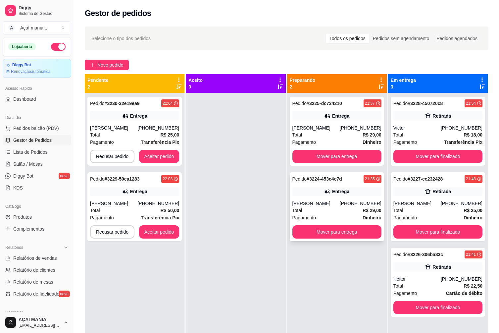
click at [309, 202] on div "[PERSON_NAME]" at bounding box center [315, 203] width 47 height 7
